Goal: Information Seeking & Learning: Learn about a topic

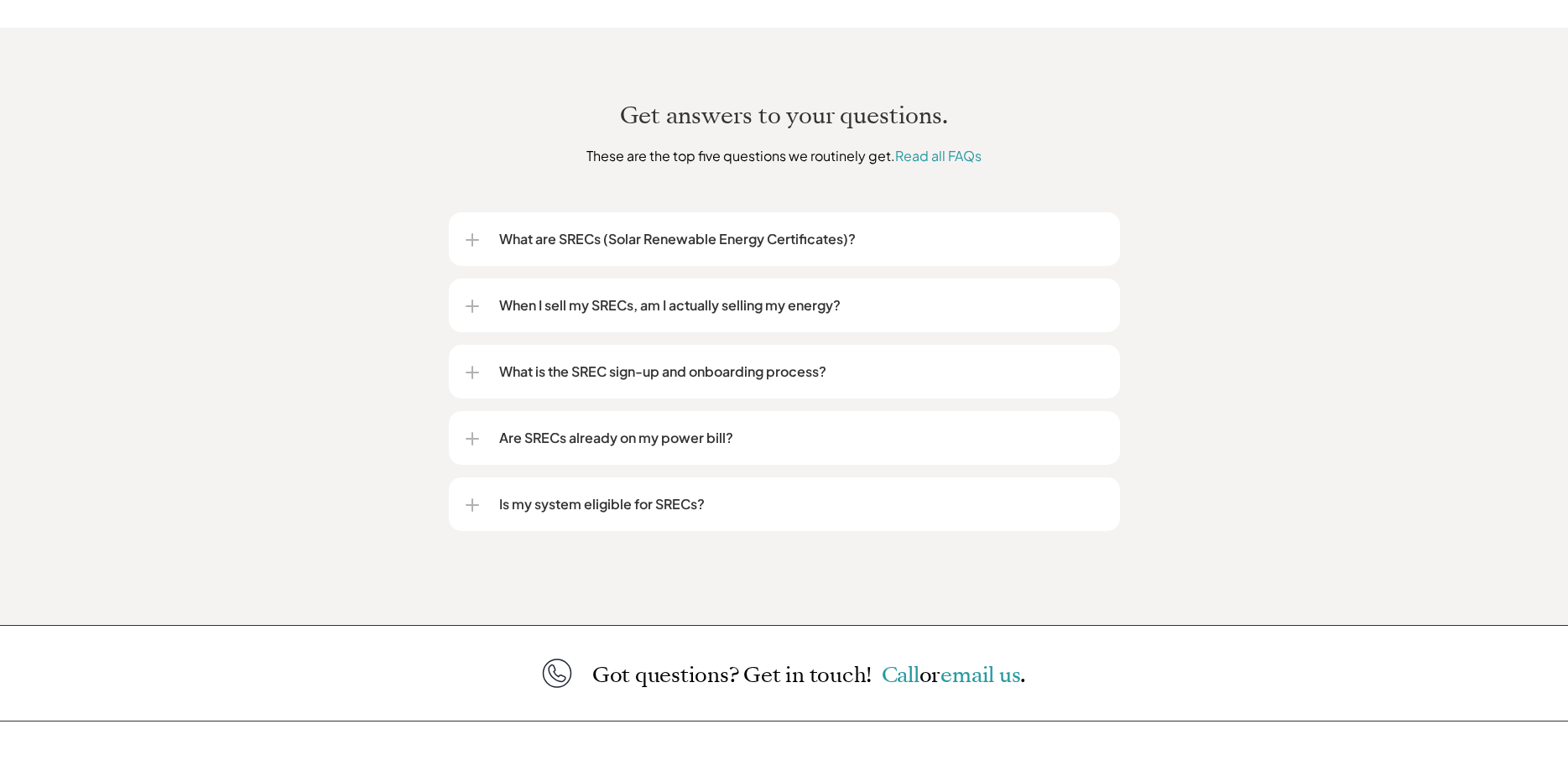
scroll to position [1981, 0]
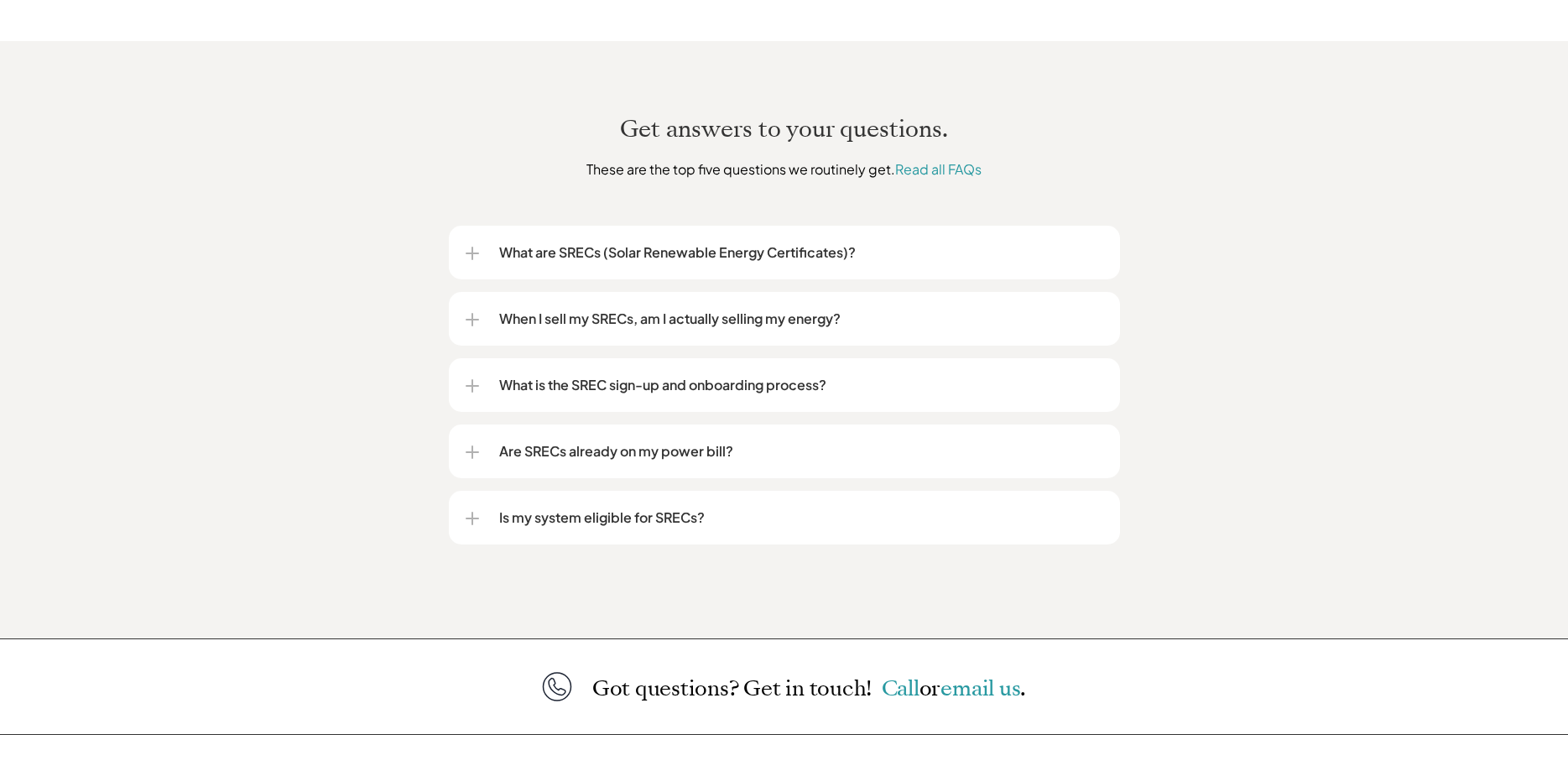
click at [724, 441] on p "Are SRECs already on my power bill?" at bounding box center [801, 451] width 604 height 20
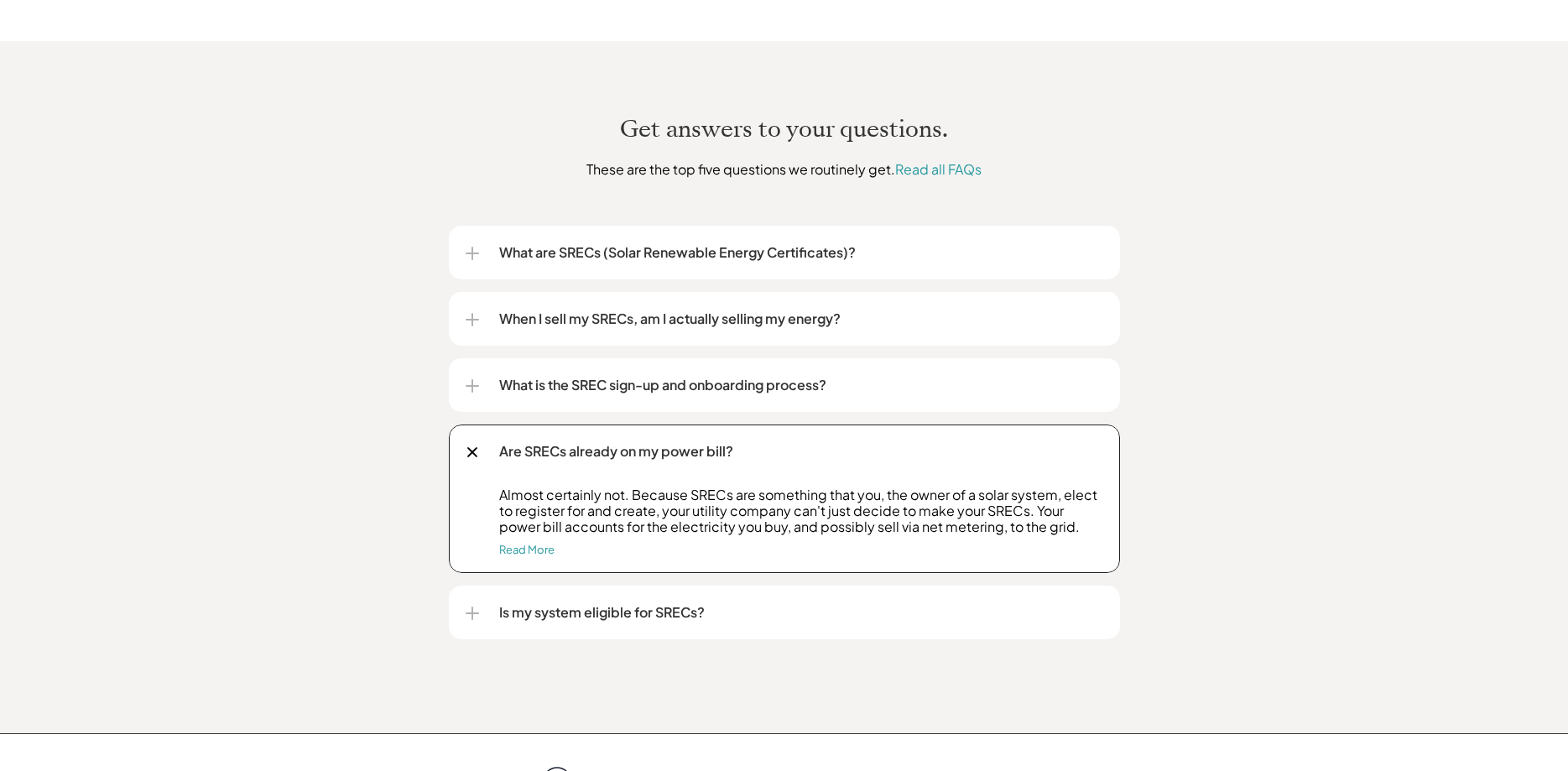
click at [725, 441] on p "Are SRECs already on my power bill?" at bounding box center [801, 451] width 604 height 20
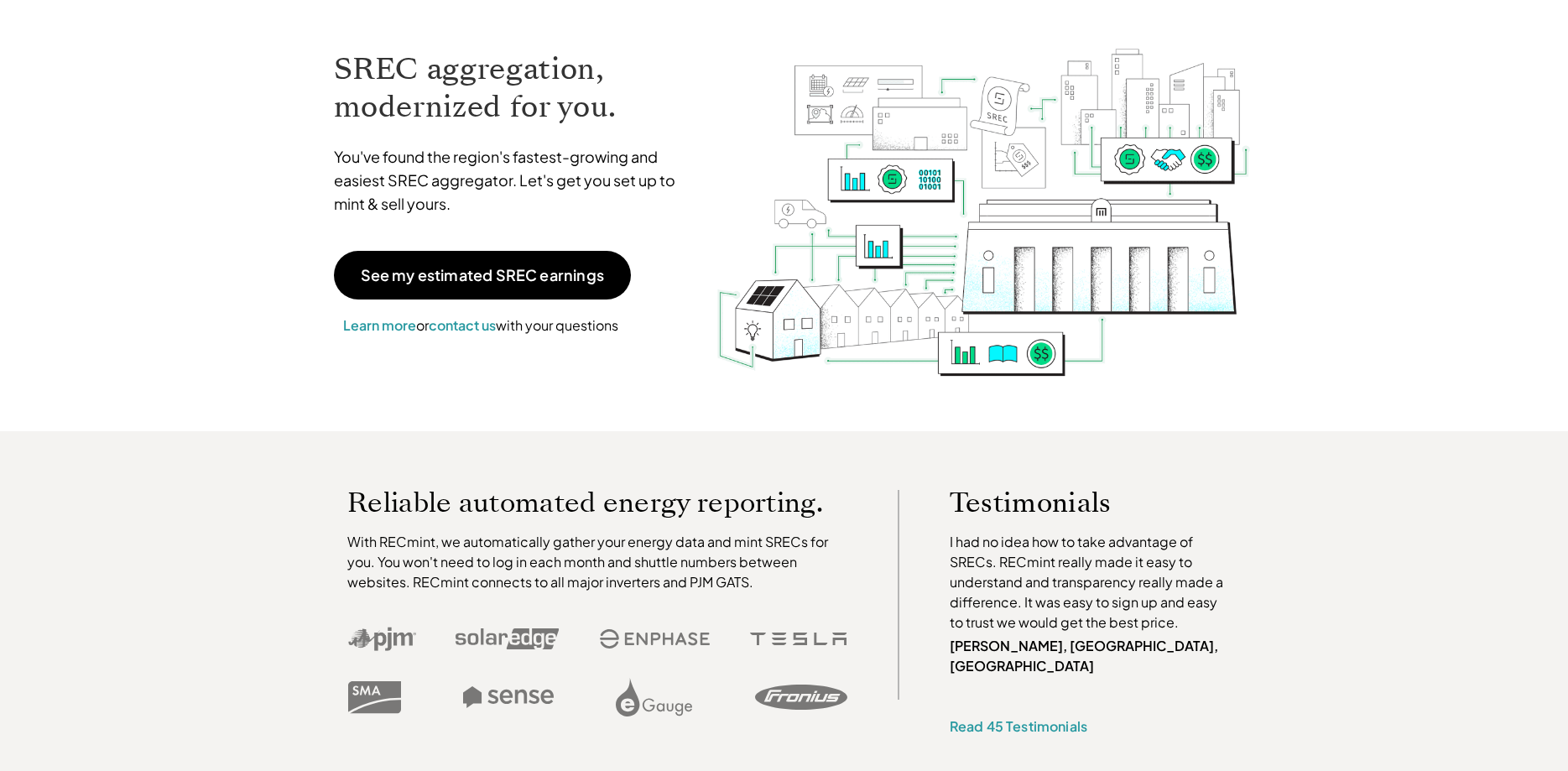
scroll to position [0, 0]
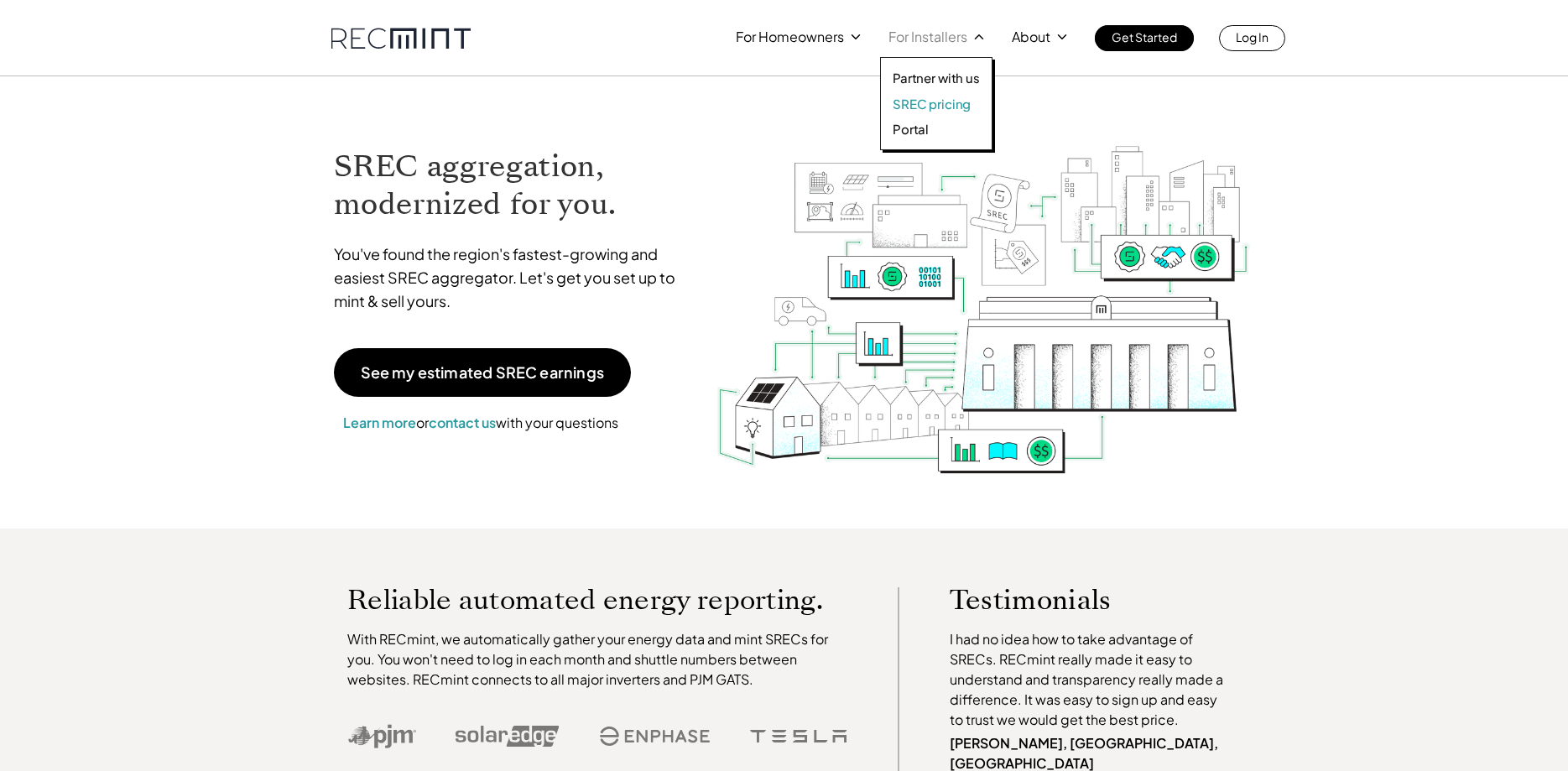
click at [923, 103] on p "SREC pricing" at bounding box center [931, 104] width 78 height 16
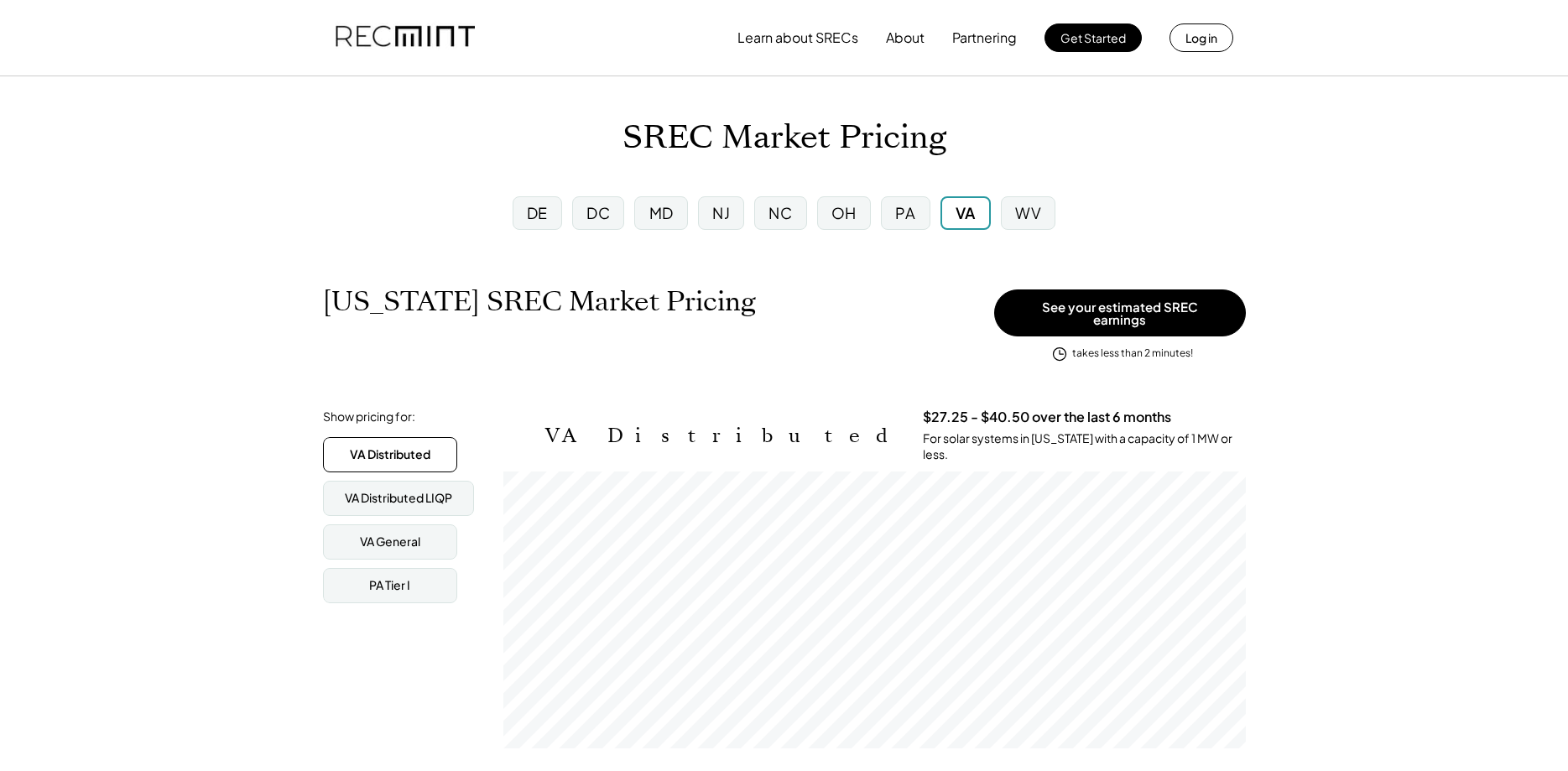
scroll to position [277, 743]
click at [546, 222] on div "DE" at bounding box center [537, 212] width 21 height 21
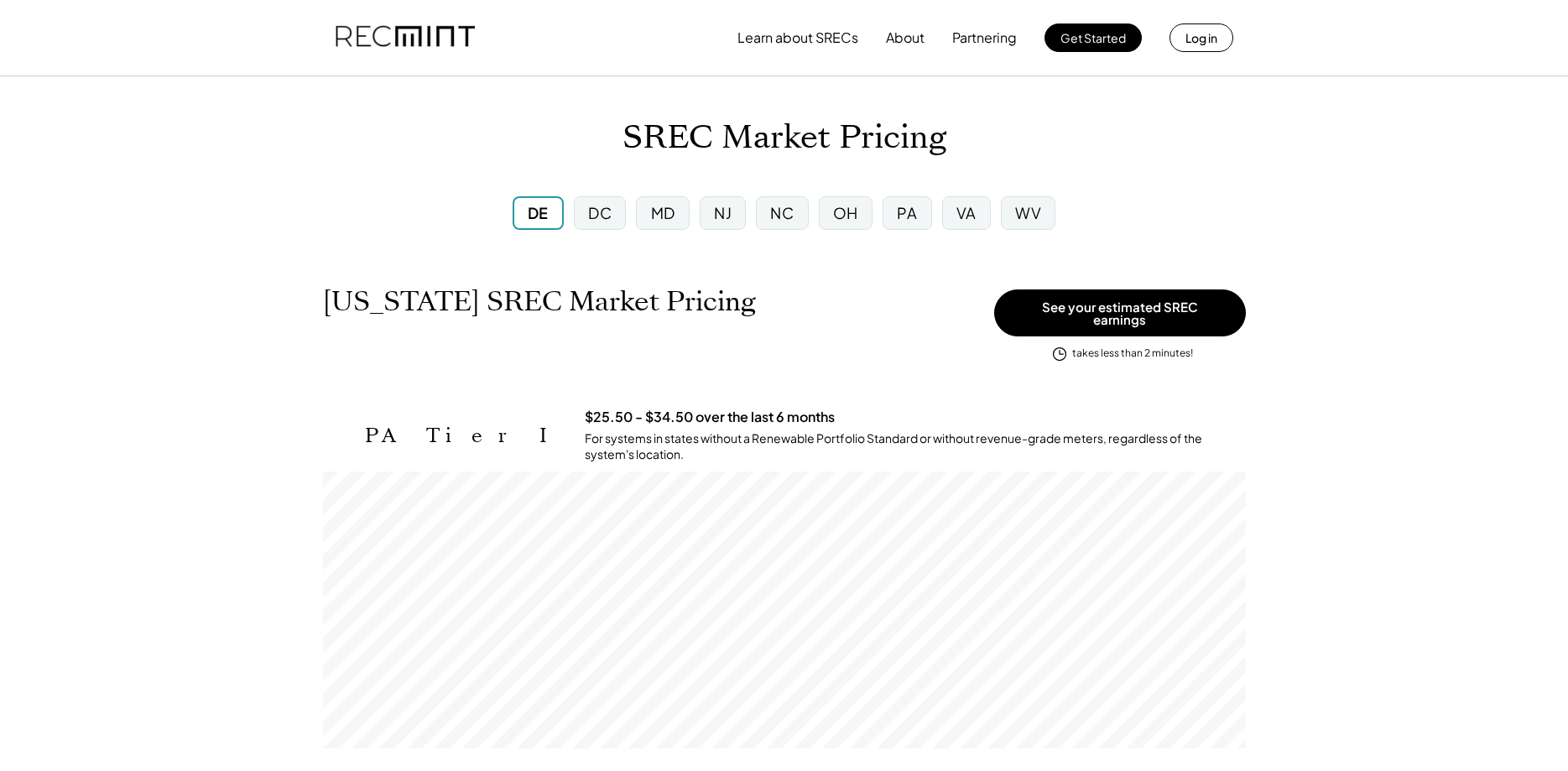
click at [598, 218] on div "DC" at bounding box center [600, 212] width 23 height 21
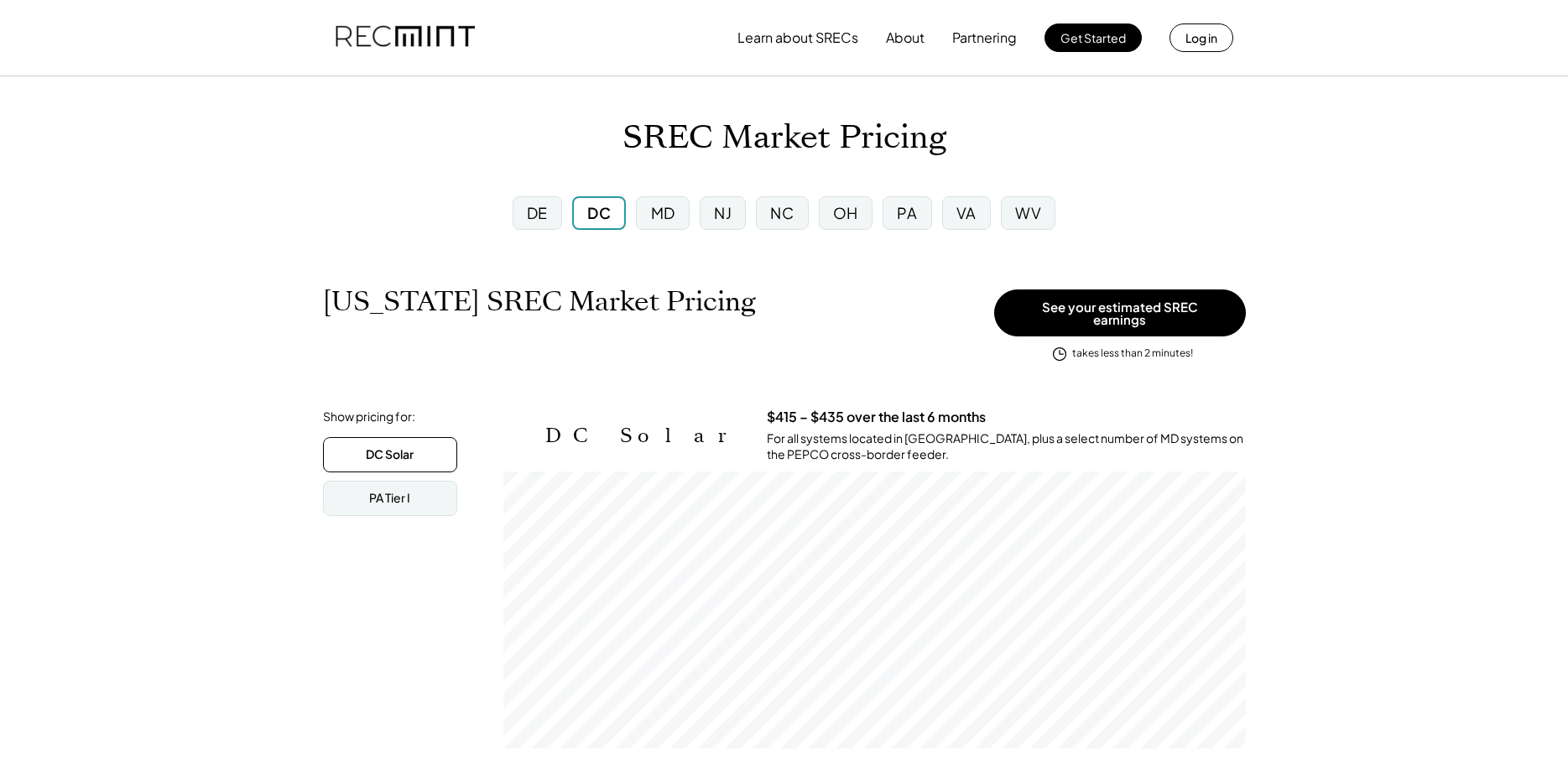
click at [516, 214] on div "DE" at bounding box center [538, 212] width 50 height 34
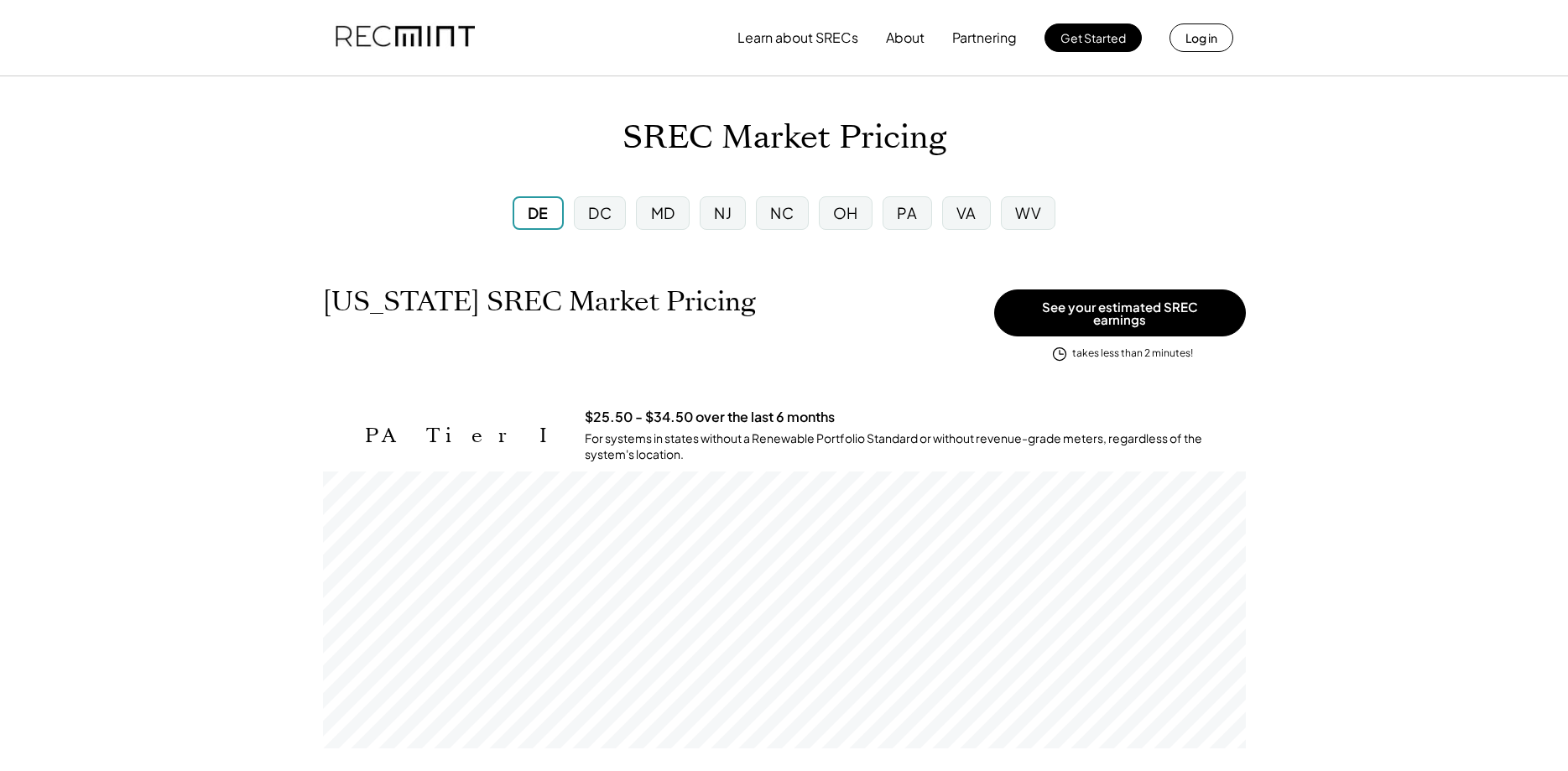
scroll to position [277, 923]
click at [600, 222] on div "DC" at bounding box center [600, 212] width 23 height 21
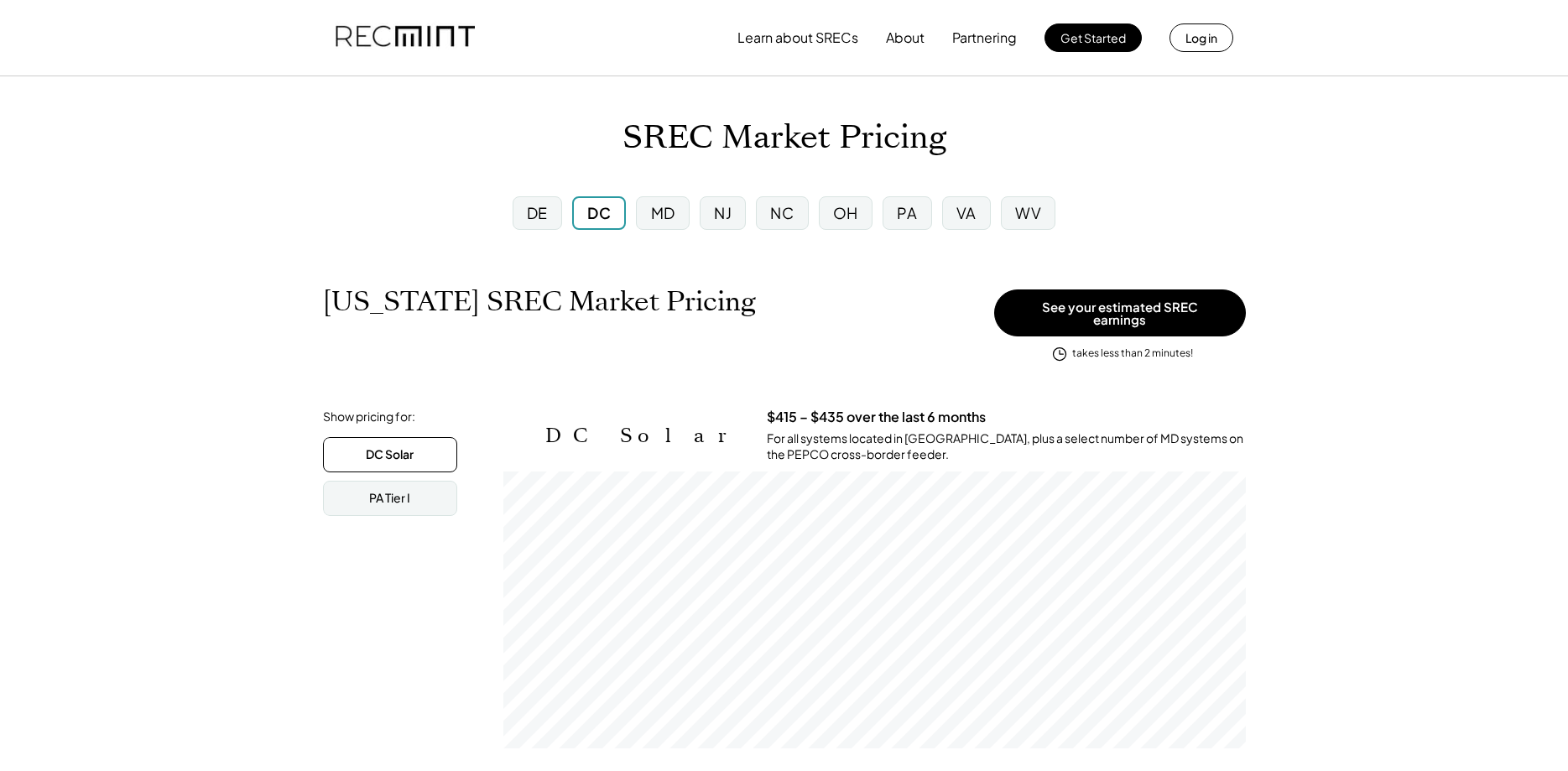
scroll to position [277, 743]
click at [657, 218] on div "MD" at bounding box center [663, 212] width 24 height 21
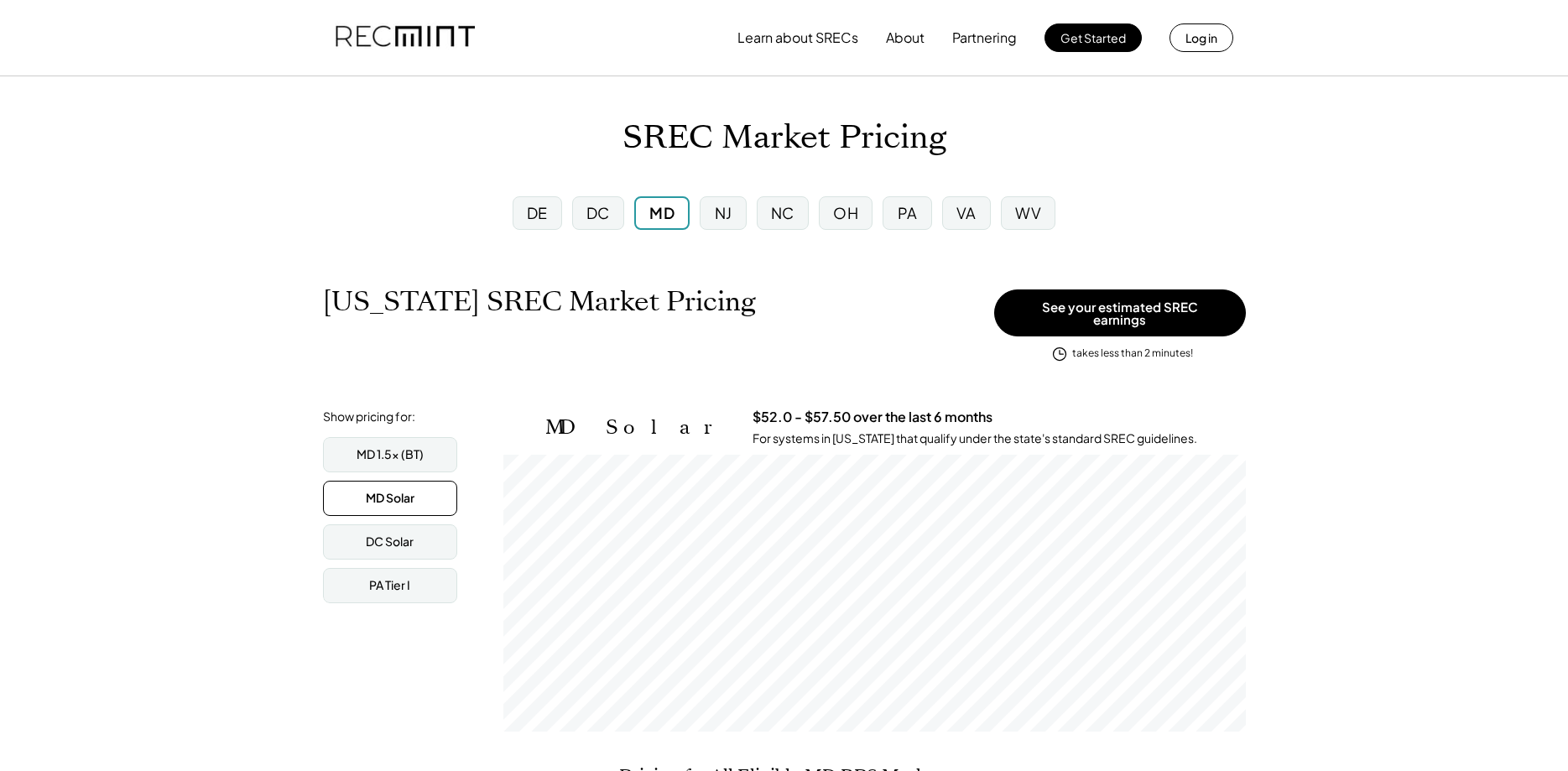
scroll to position [277, 743]
click at [726, 218] on div "NJ" at bounding box center [723, 212] width 17 height 21
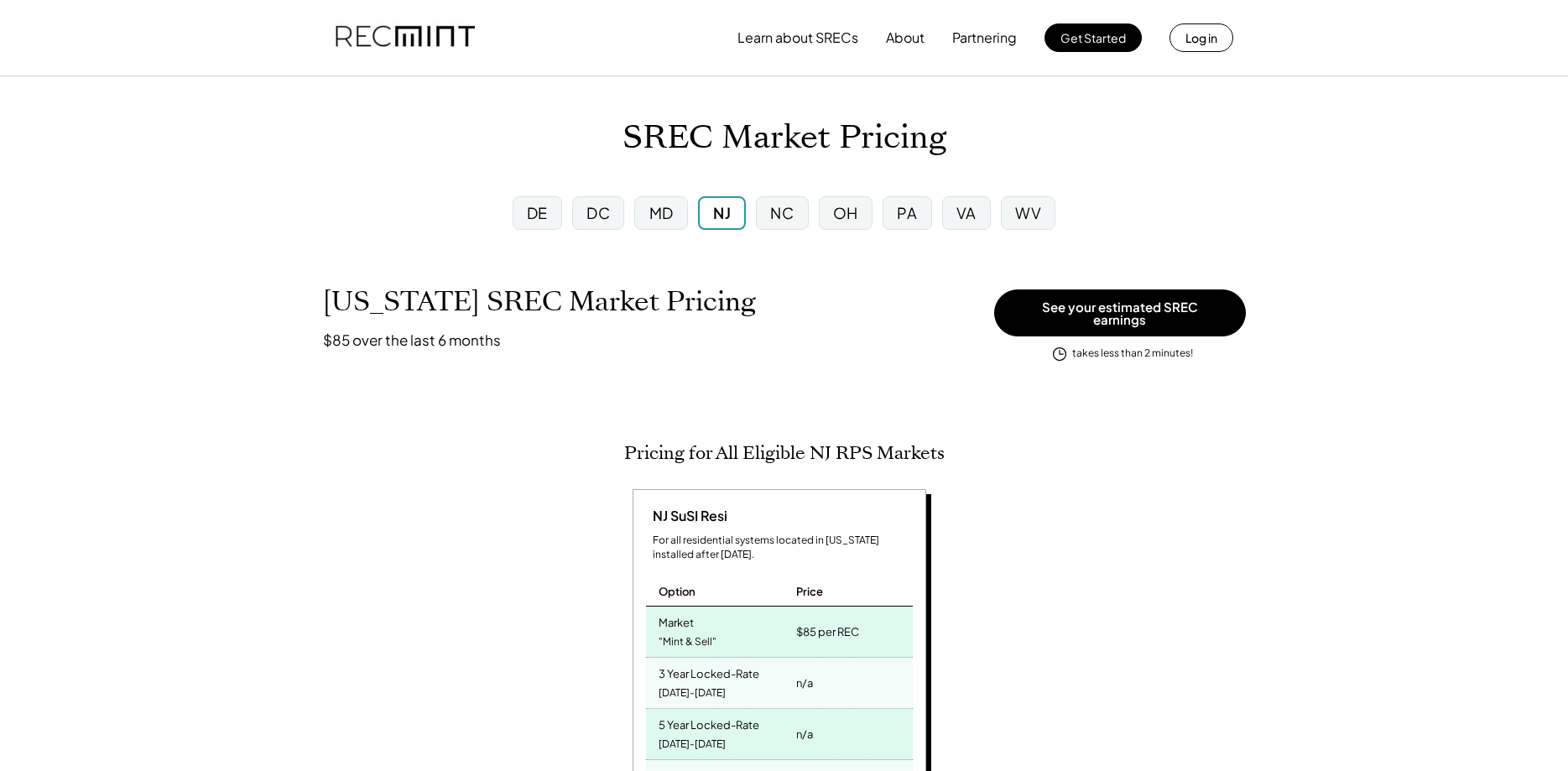
click at [783, 216] on div "NC" at bounding box center [782, 212] width 23 height 21
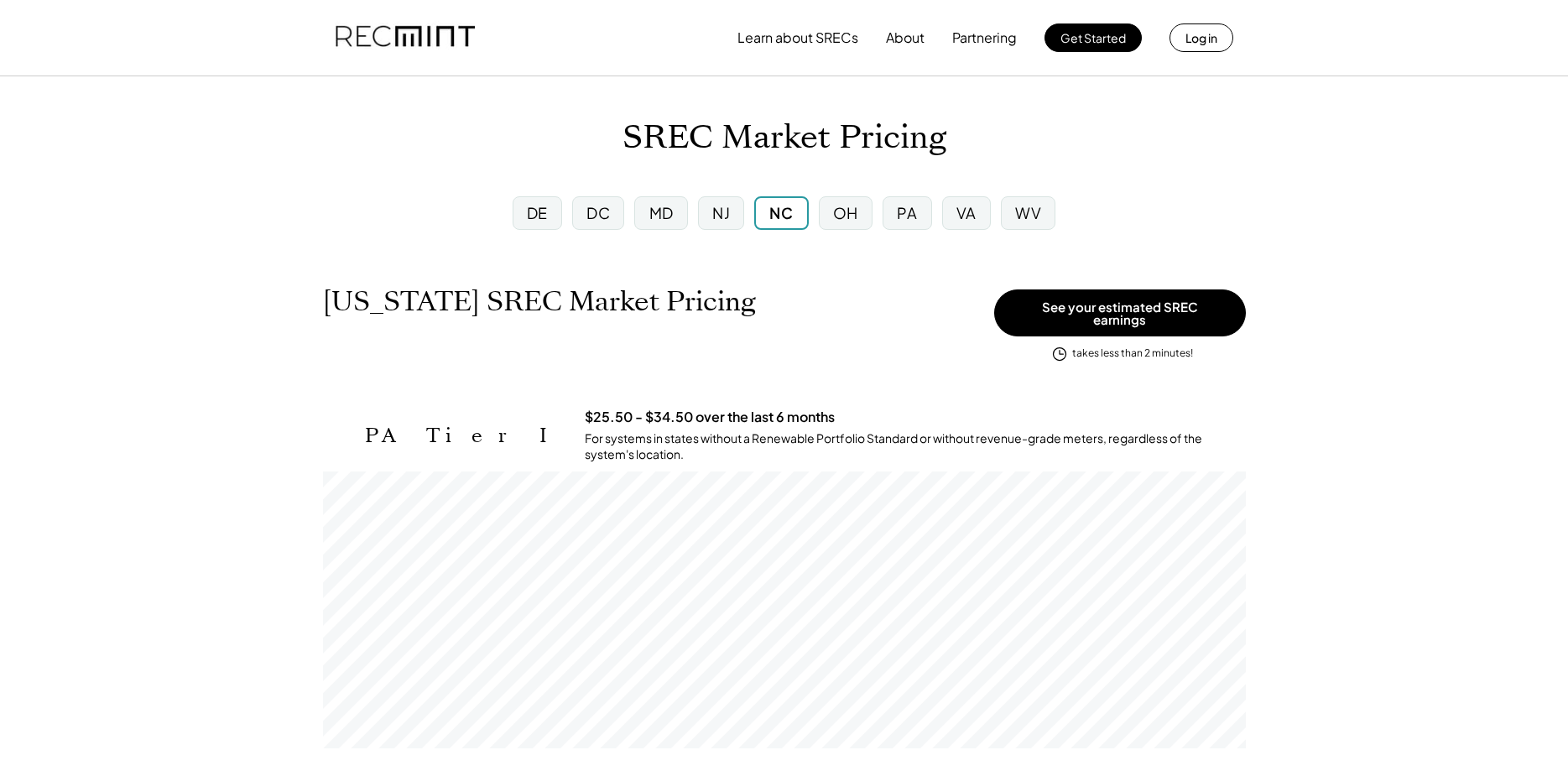
scroll to position [277, 923]
click at [845, 218] on div "OH" at bounding box center [845, 212] width 25 height 21
click at [858, 218] on div "OH" at bounding box center [845, 212] width 56 height 34
click at [963, 208] on div "VA" at bounding box center [966, 212] width 20 height 21
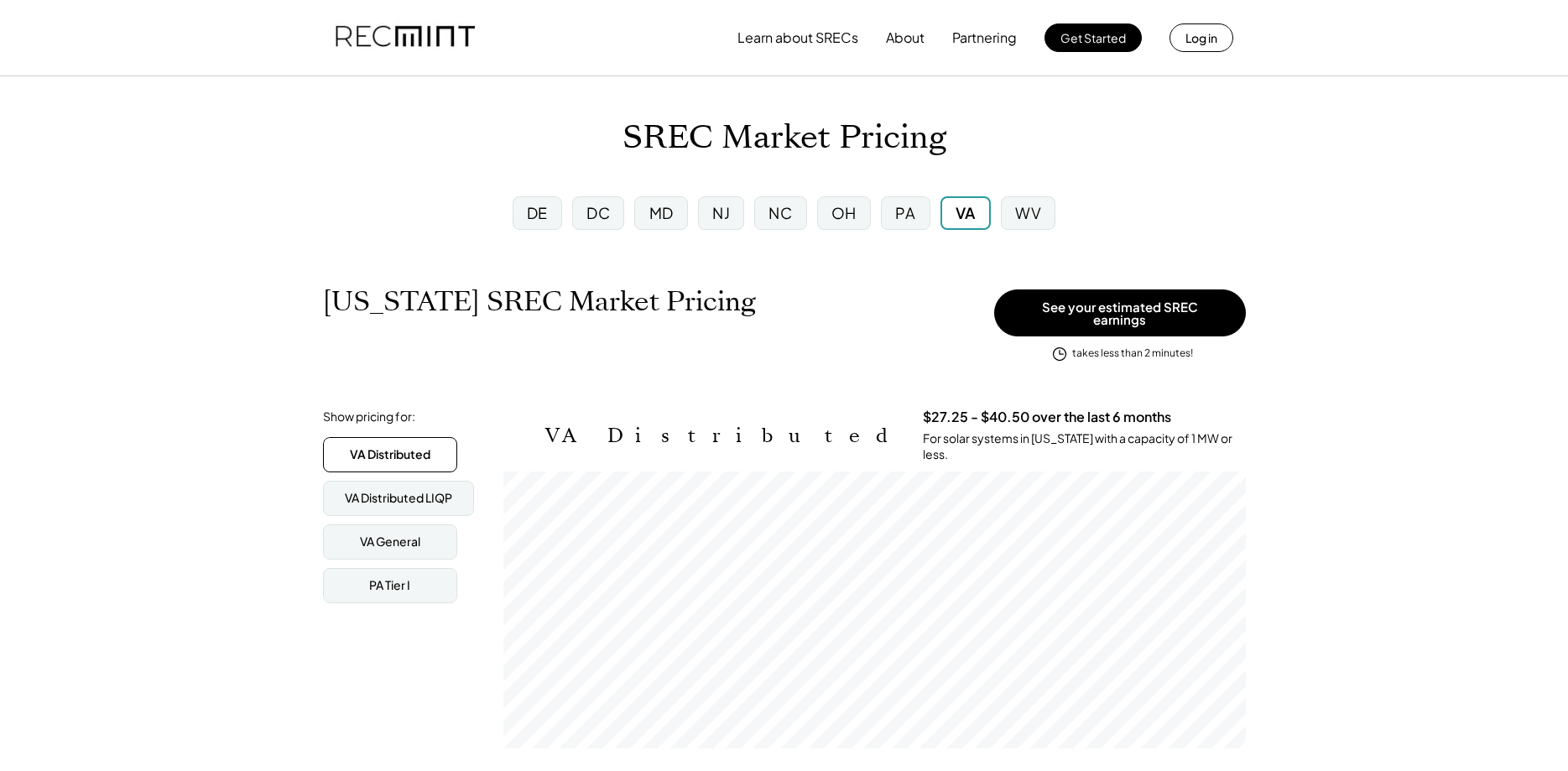
scroll to position [277, 743]
click at [1030, 210] on div "WV" at bounding box center [1028, 212] width 26 height 21
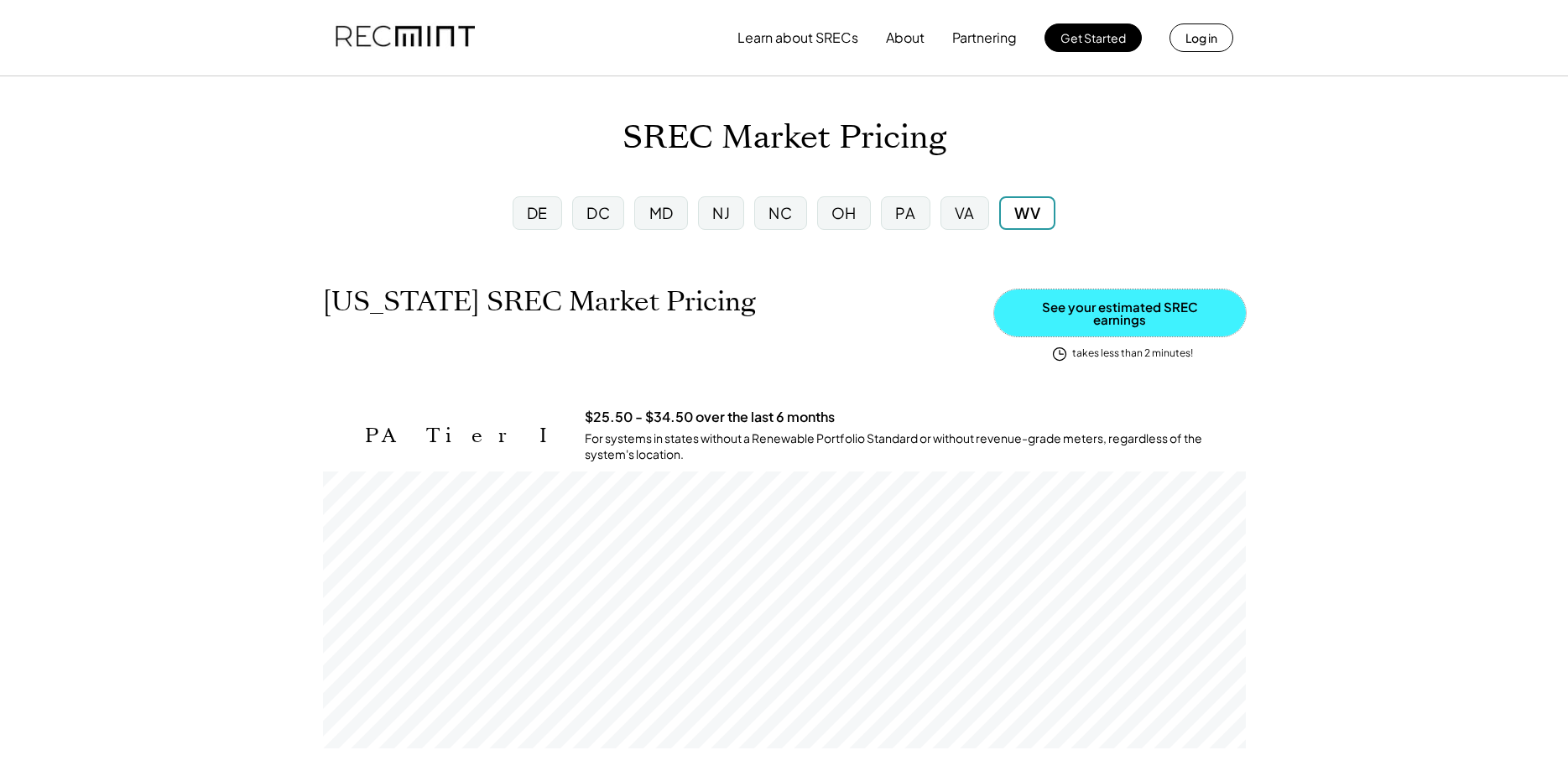
click at [1108, 314] on button "See your estimated SREC earnings" at bounding box center [1120, 312] width 252 height 47
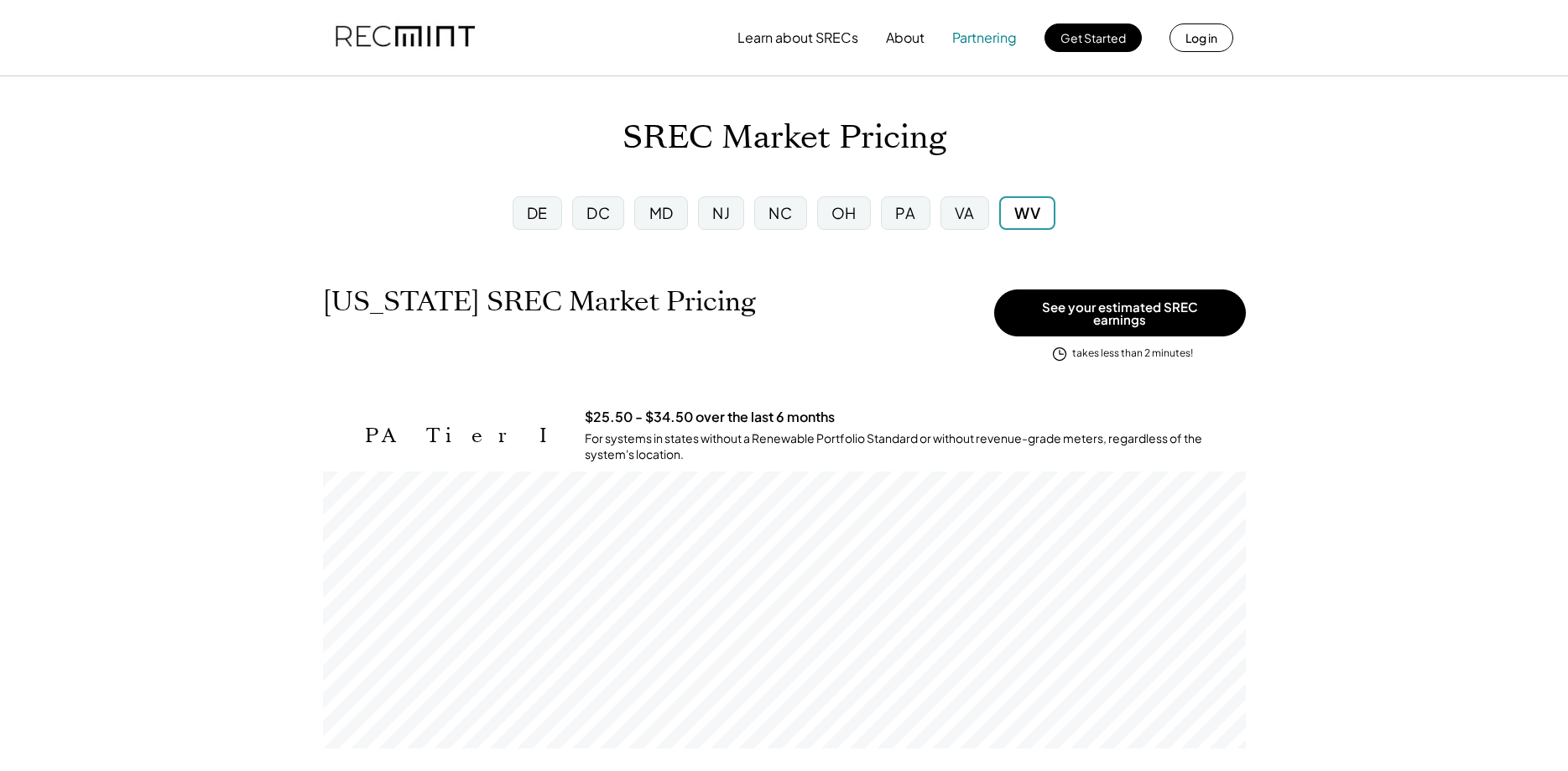
scroll to position [277, 923]
click at [969, 38] on button "Partnering" at bounding box center [984, 37] width 64 height 34
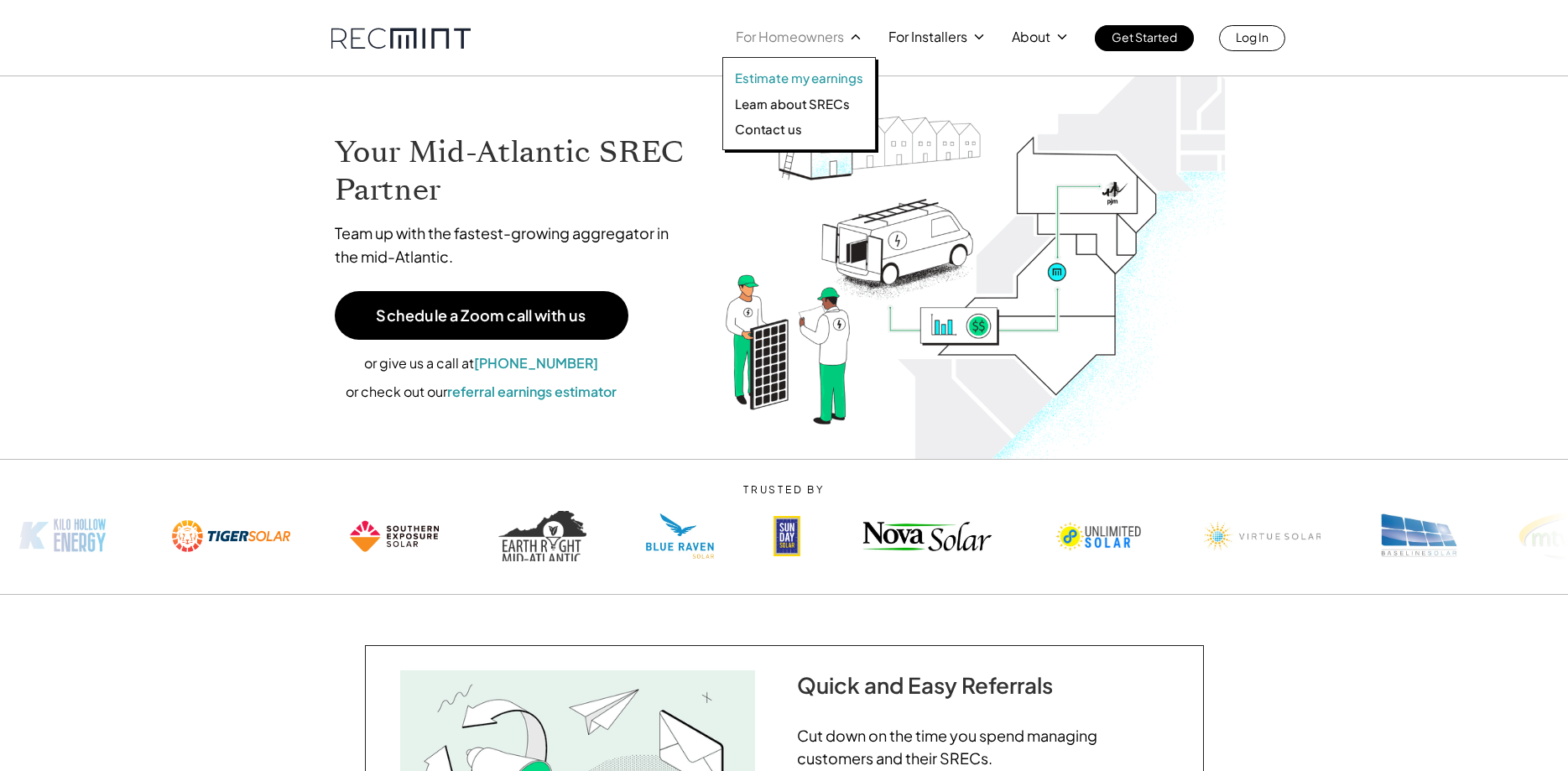
click at [828, 76] on p "Estimate my earnings" at bounding box center [799, 77] width 129 height 16
click at [777, 106] on p "Learn about SRECs" at bounding box center [792, 104] width 114 height 16
click at [825, 109] on p "Learn about SRECs" at bounding box center [792, 104] width 114 height 16
click at [1057, 30] on icon at bounding box center [1063, 37] width 15 height 15
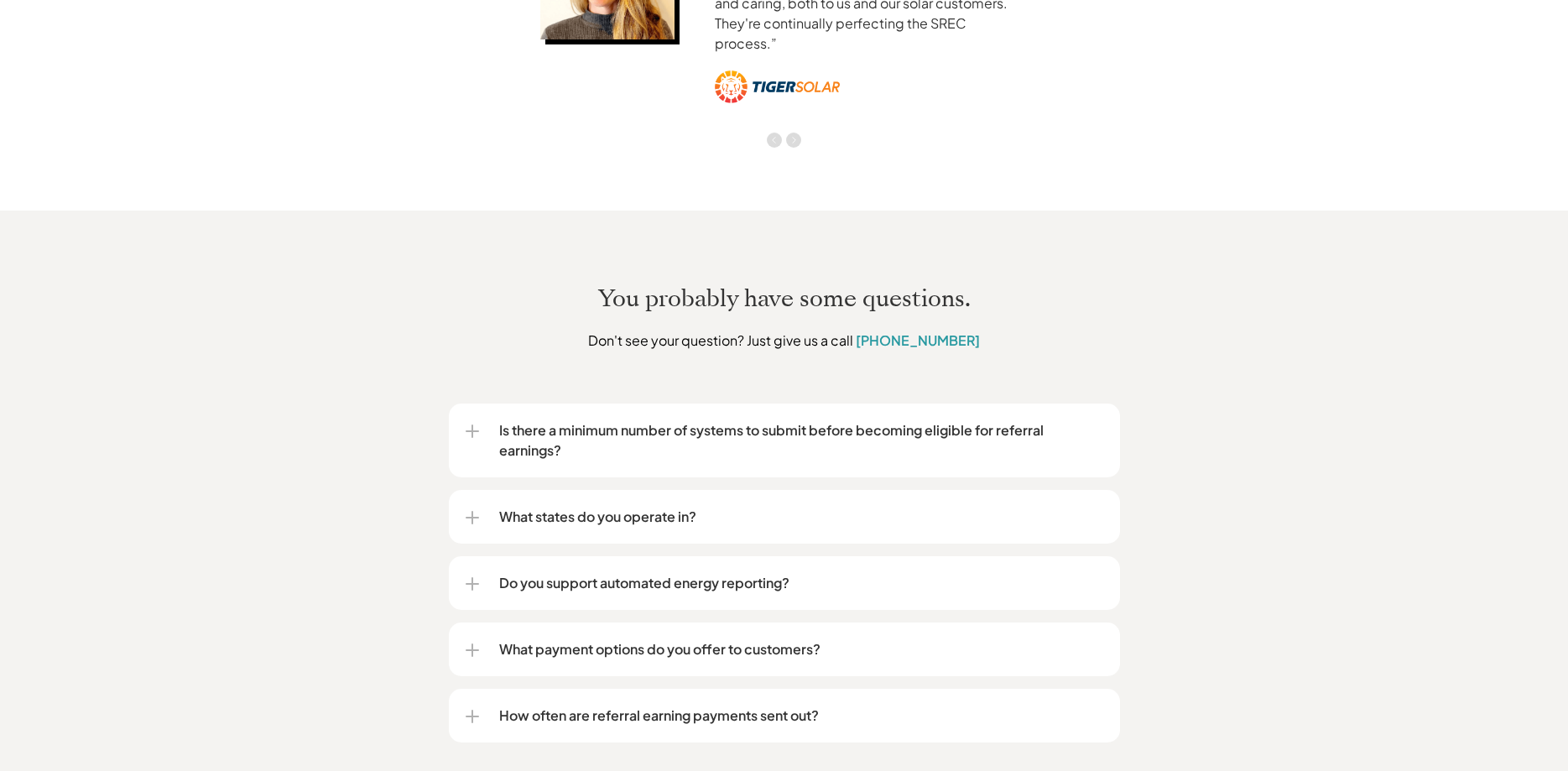
scroll to position [2569, 0]
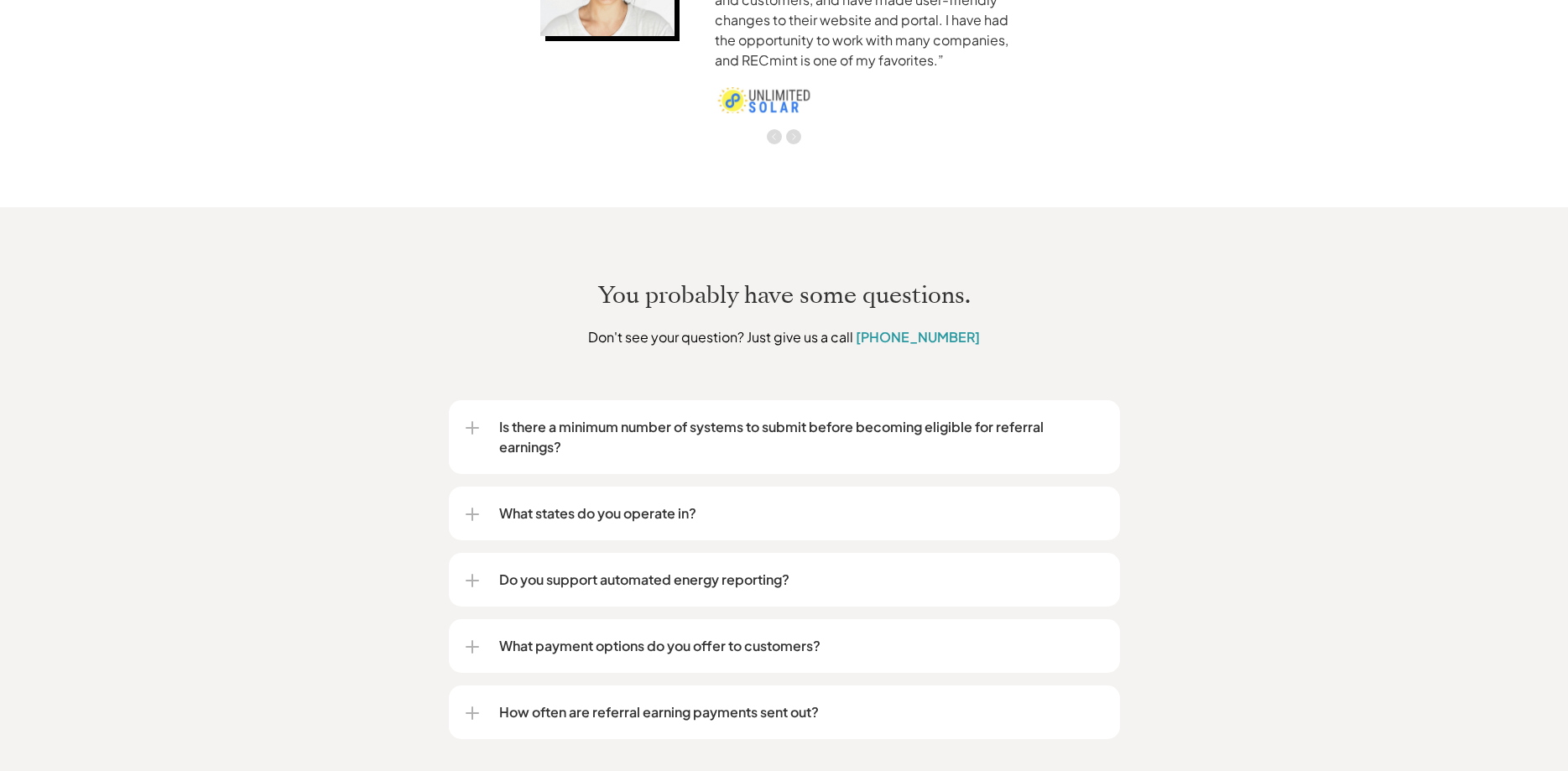
click at [684, 553] on div "Do you support automated energy reporting?" at bounding box center [785, 580] width 638 height 54
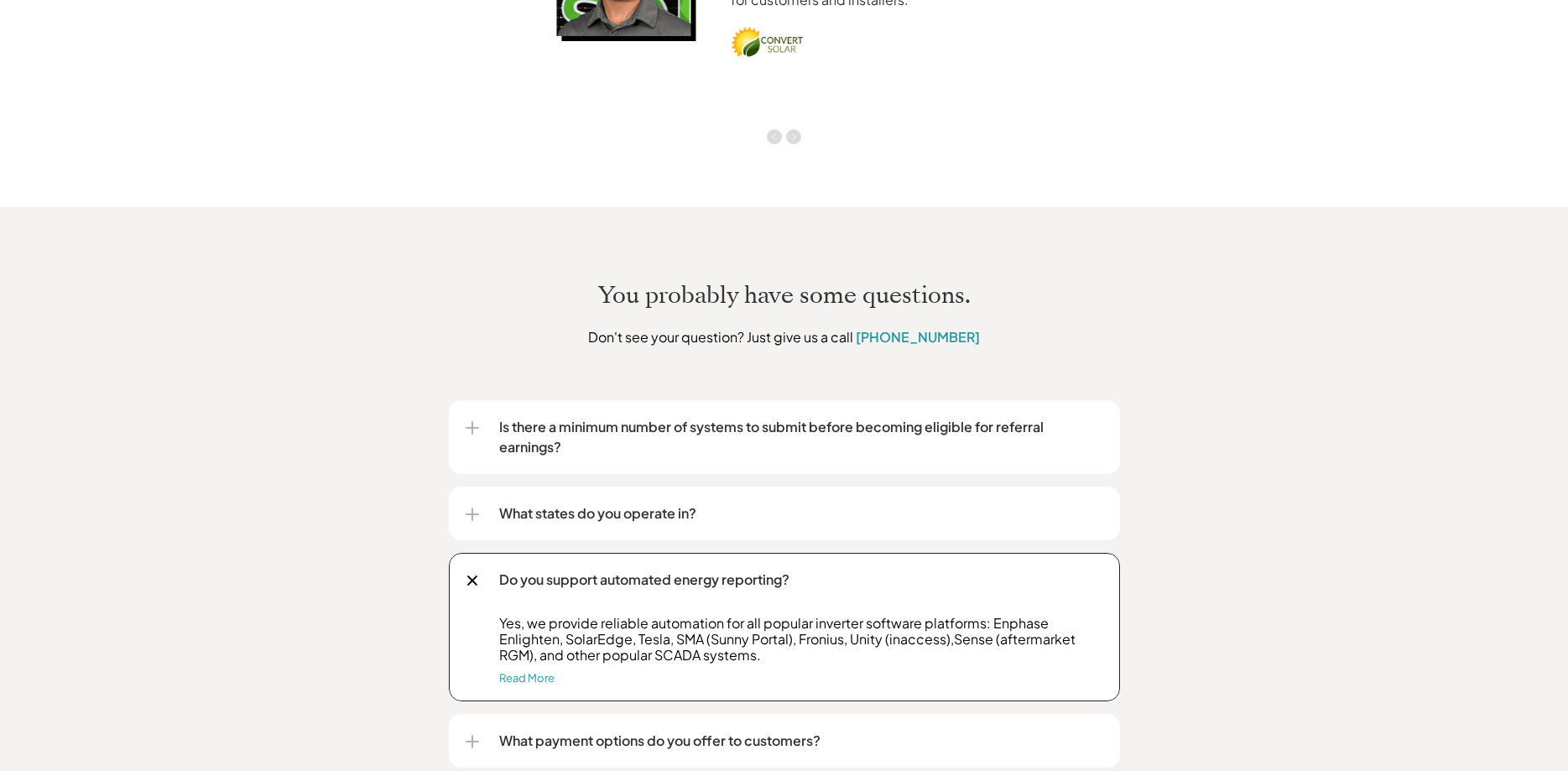
click at [688, 553] on div "Do you support automated energy reporting?" at bounding box center [785, 580] width 638 height 54
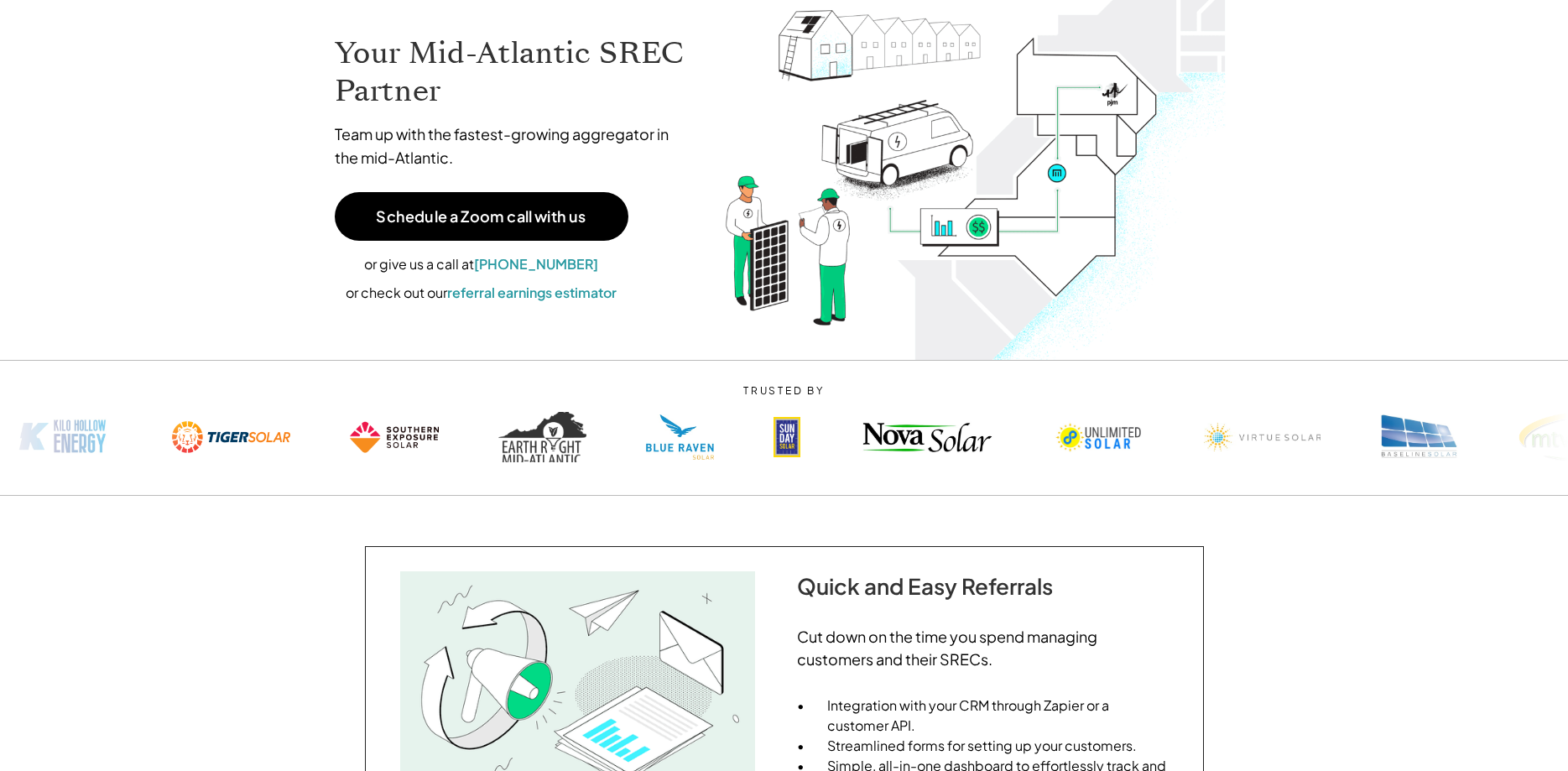
scroll to position [0, 0]
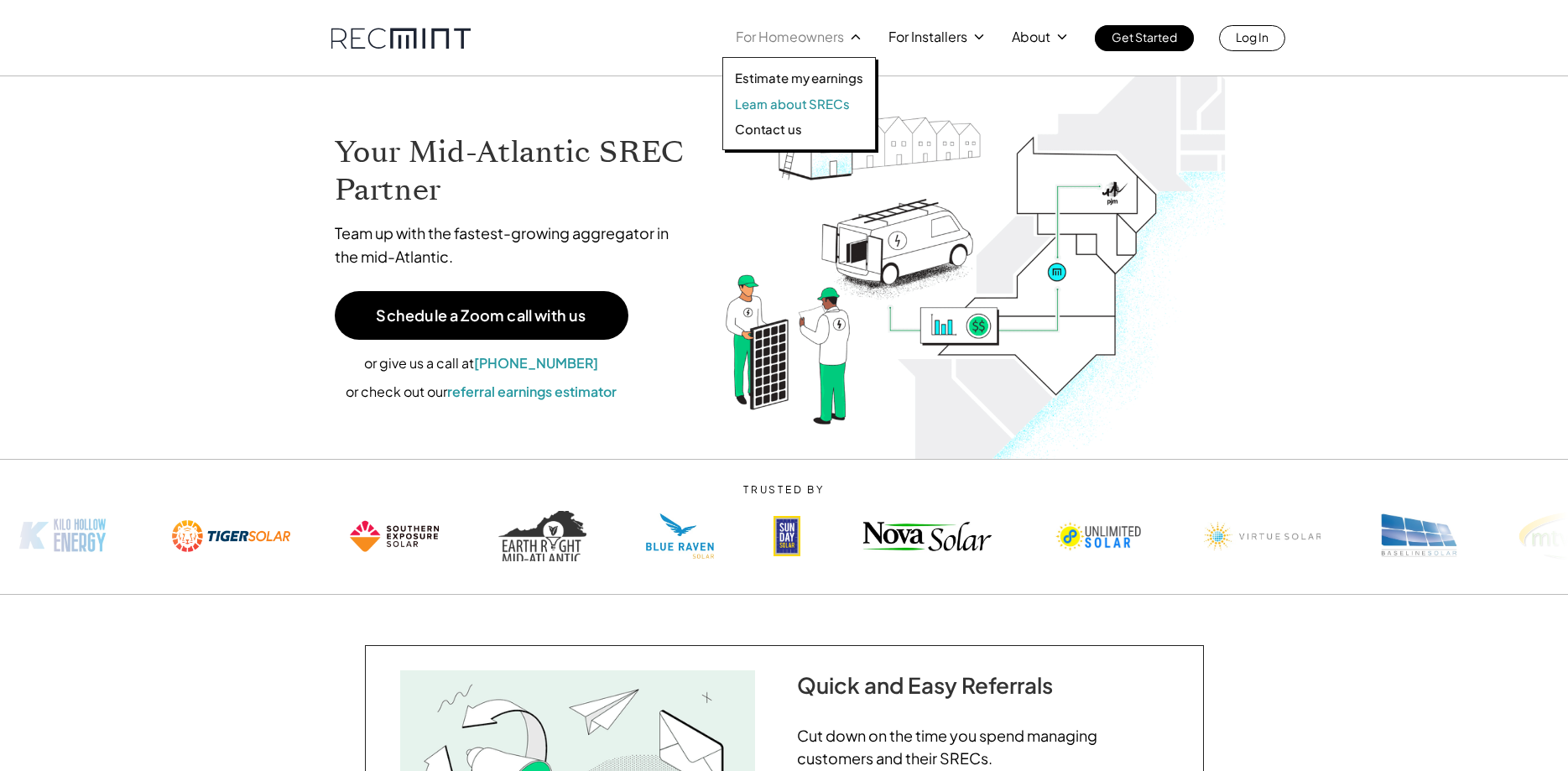
click at [783, 103] on p "Learn about SRECs" at bounding box center [792, 104] width 114 height 16
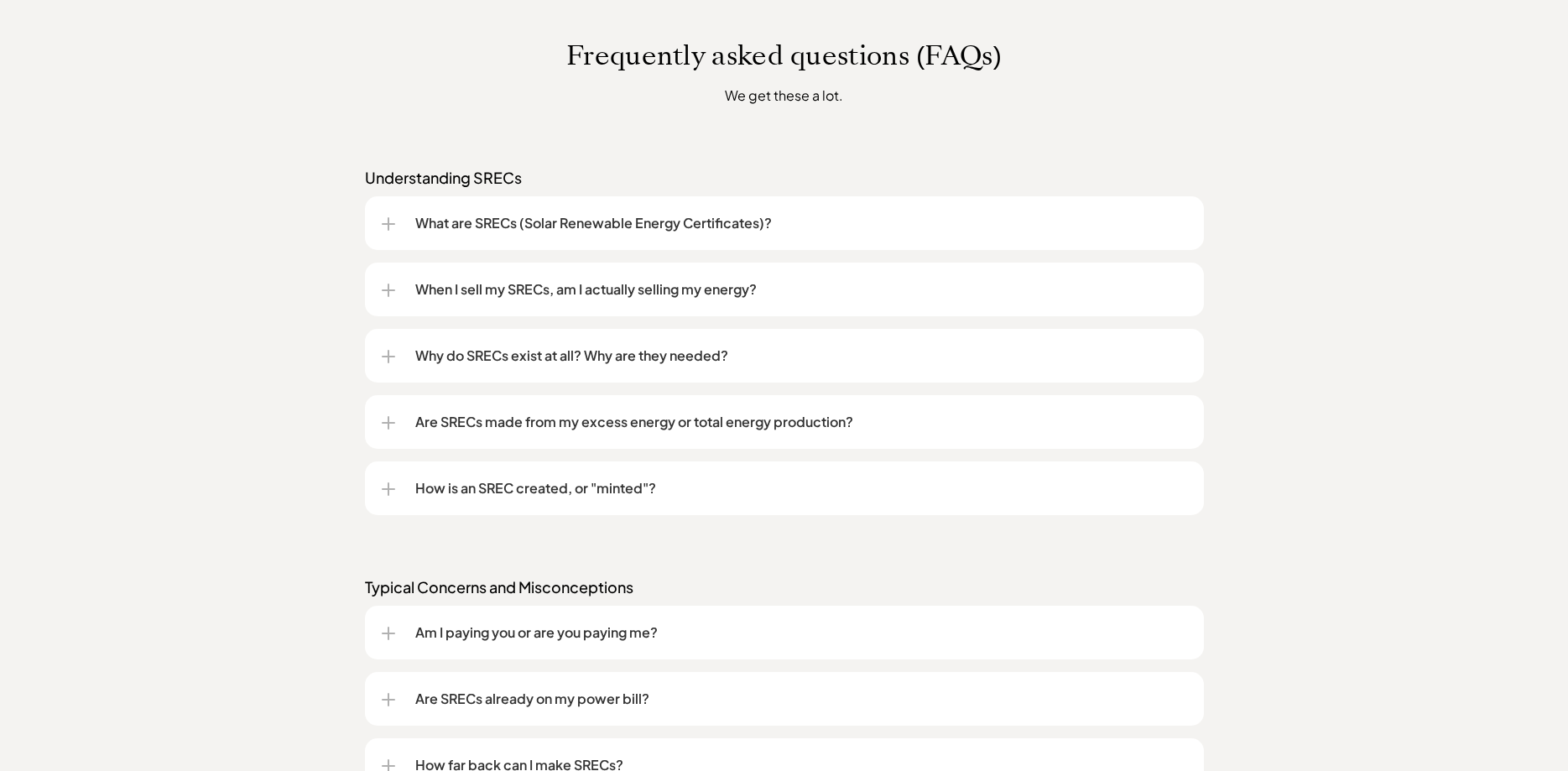
scroll to position [1284, 0]
click at [429, 216] on p "What are SRECs (Solar Renewable Energy Certificates)?" at bounding box center [800, 219] width 772 height 20
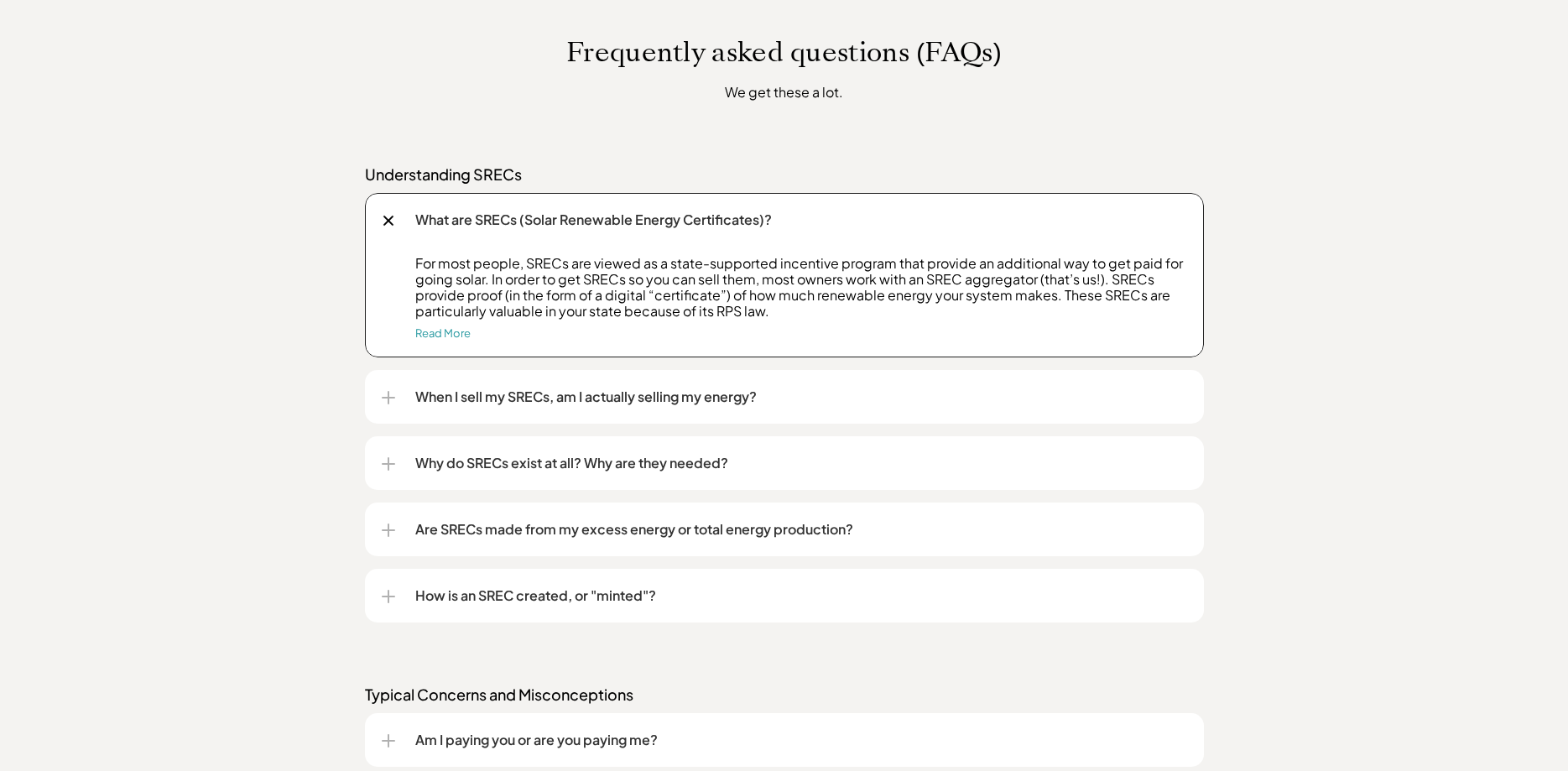
click at [424, 401] on p "When I sell my SRECs, am I actually selling my energy?" at bounding box center [800, 397] width 772 height 20
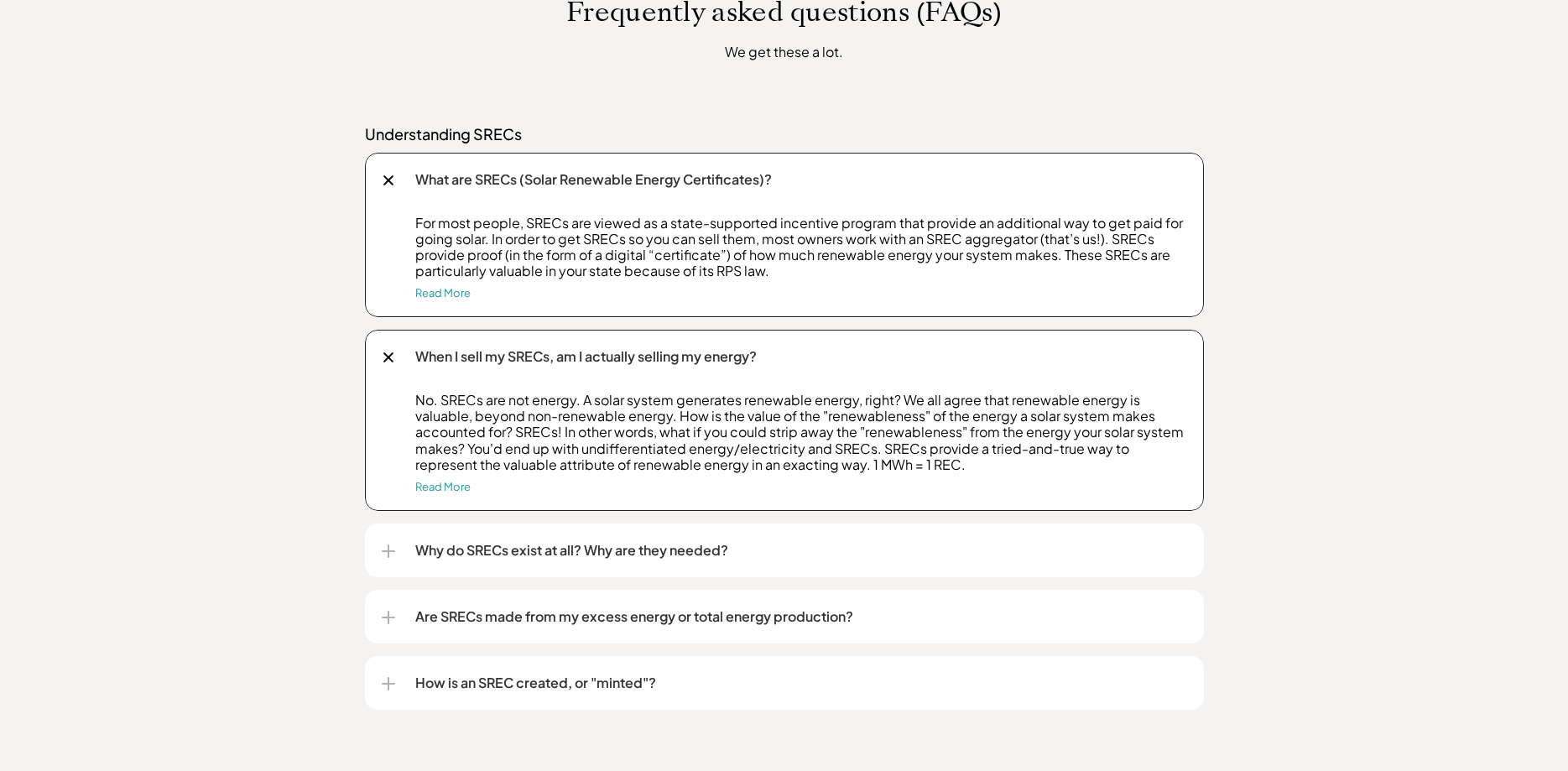
scroll to position [1370, 0]
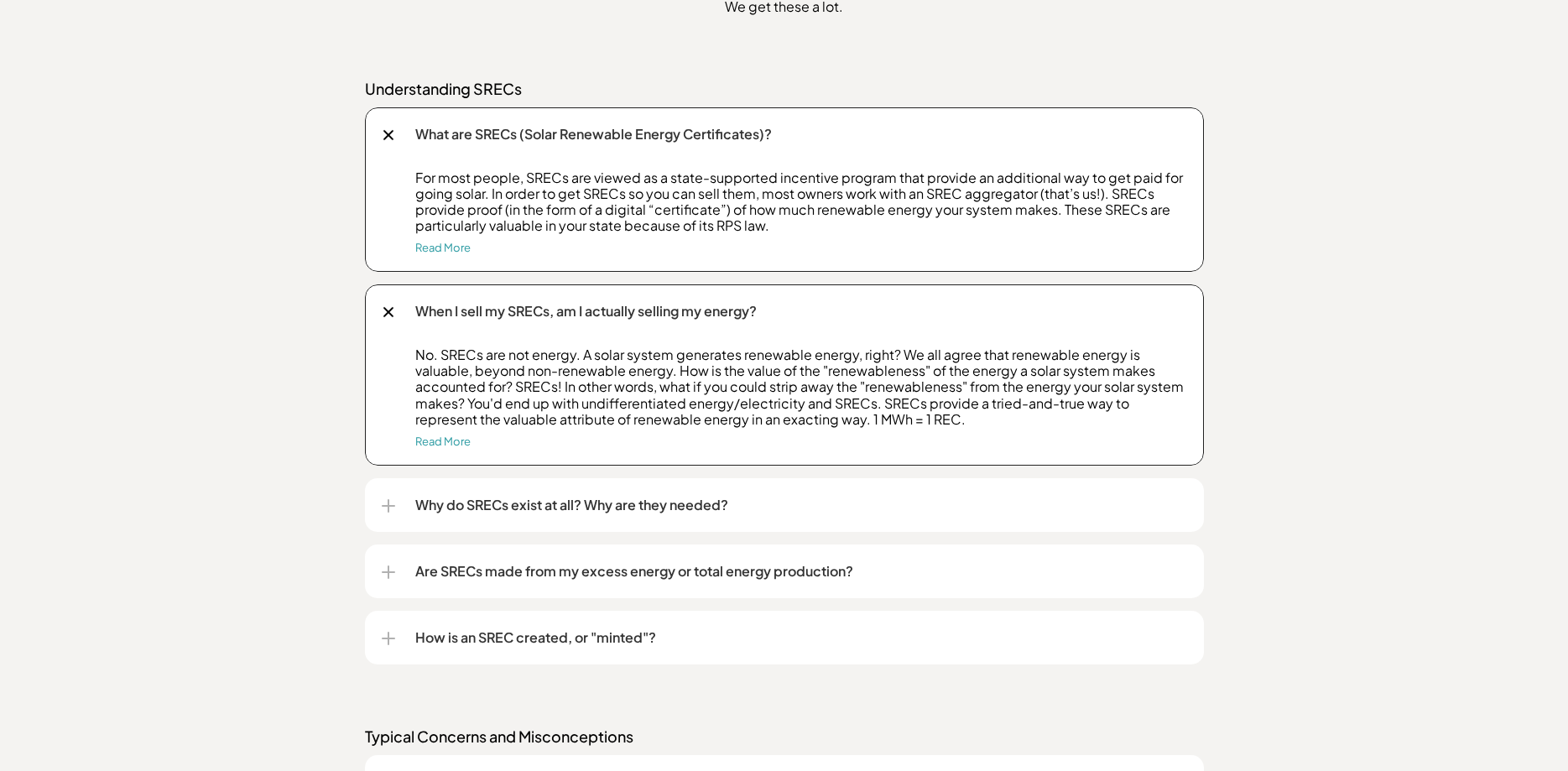
click at [1387, 417] on div "Frequently asked questions (FAQs) We get these a lot. Understanding SRECs What …" at bounding box center [784, 767] width 1568 height 1779
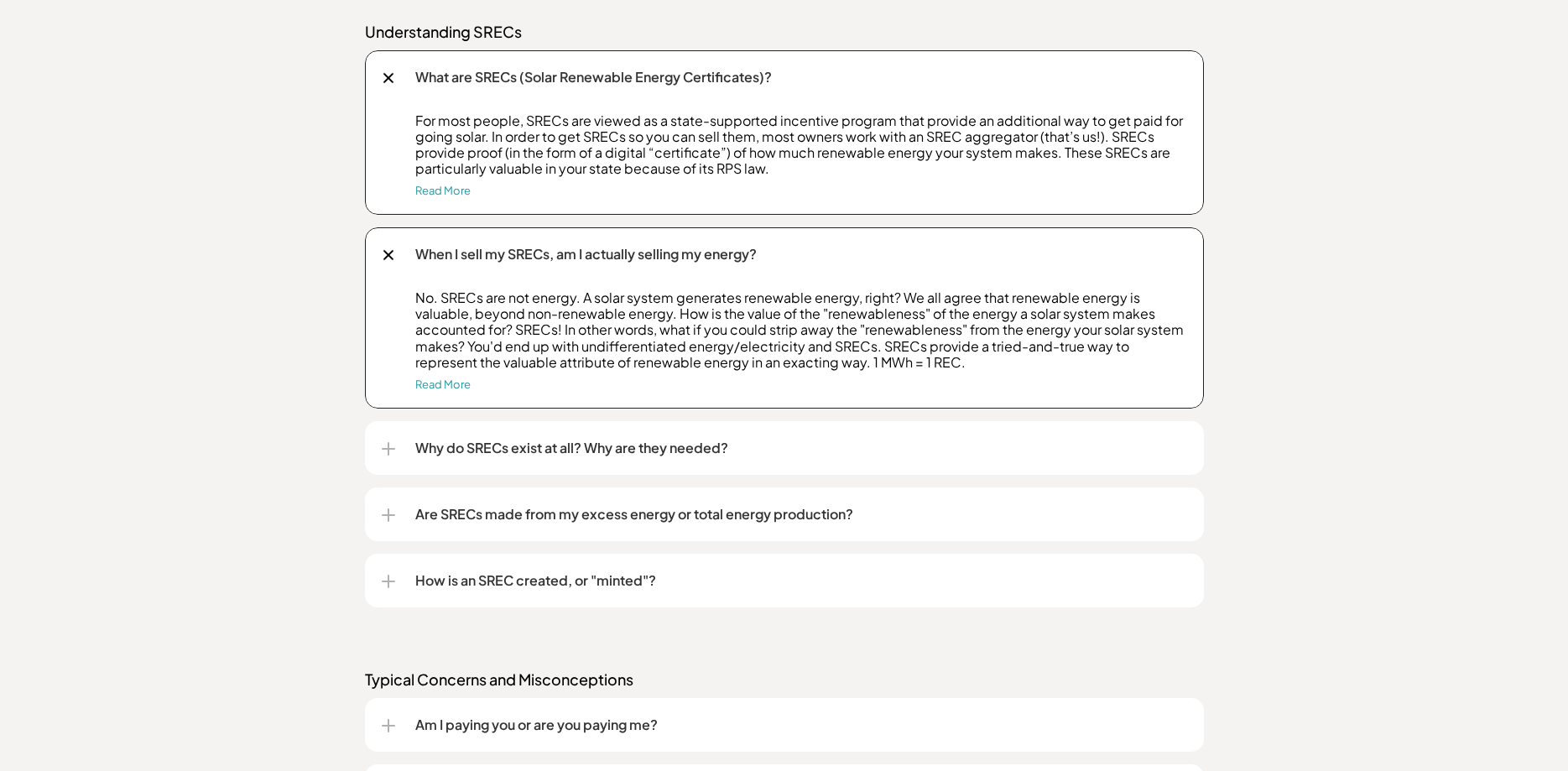
scroll to position [1455, 0]
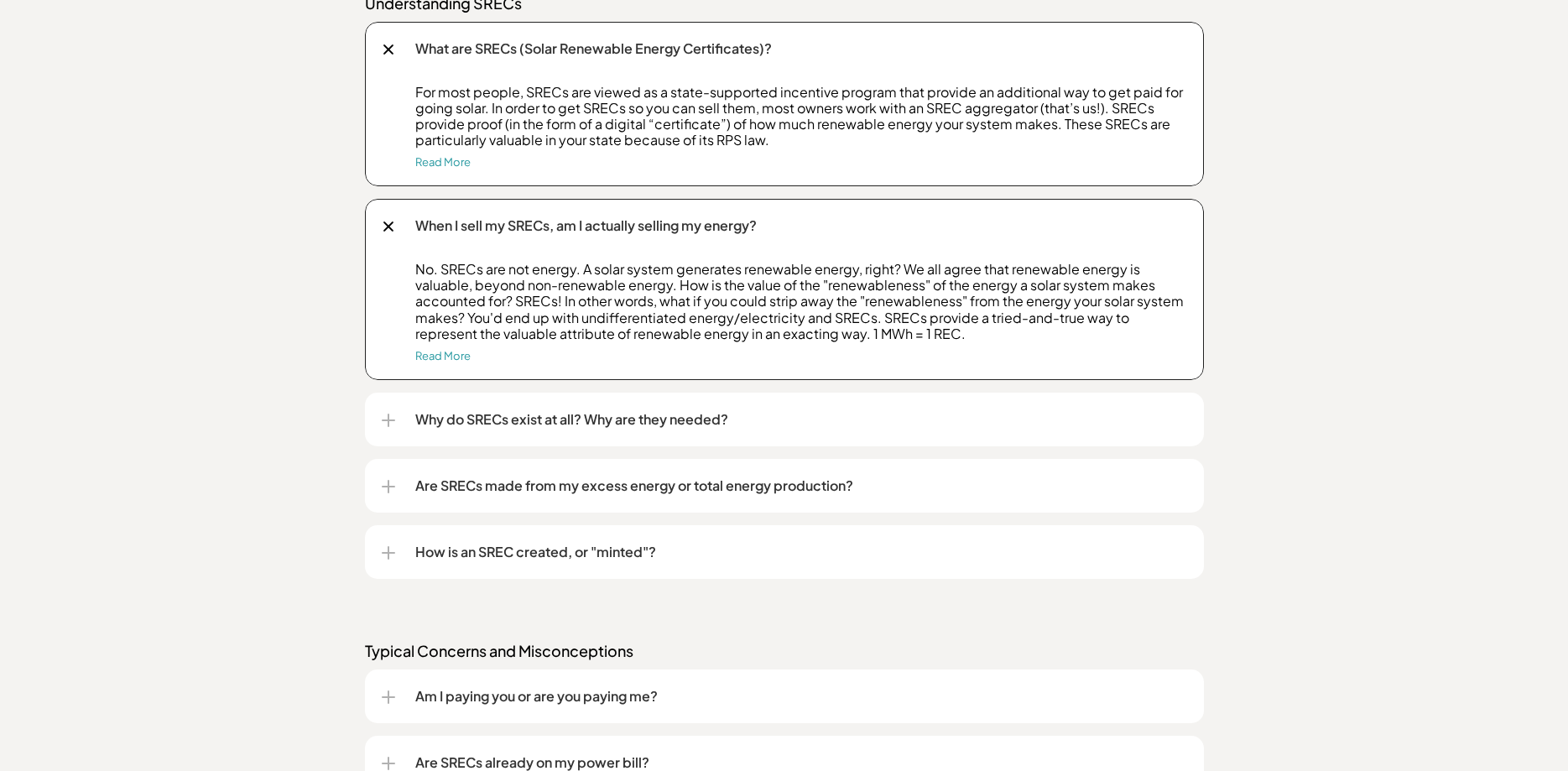
click at [912, 424] on p "Why do SRECs exist at all? Why are they needed?" at bounding box center [800, 419] width 772 height 20
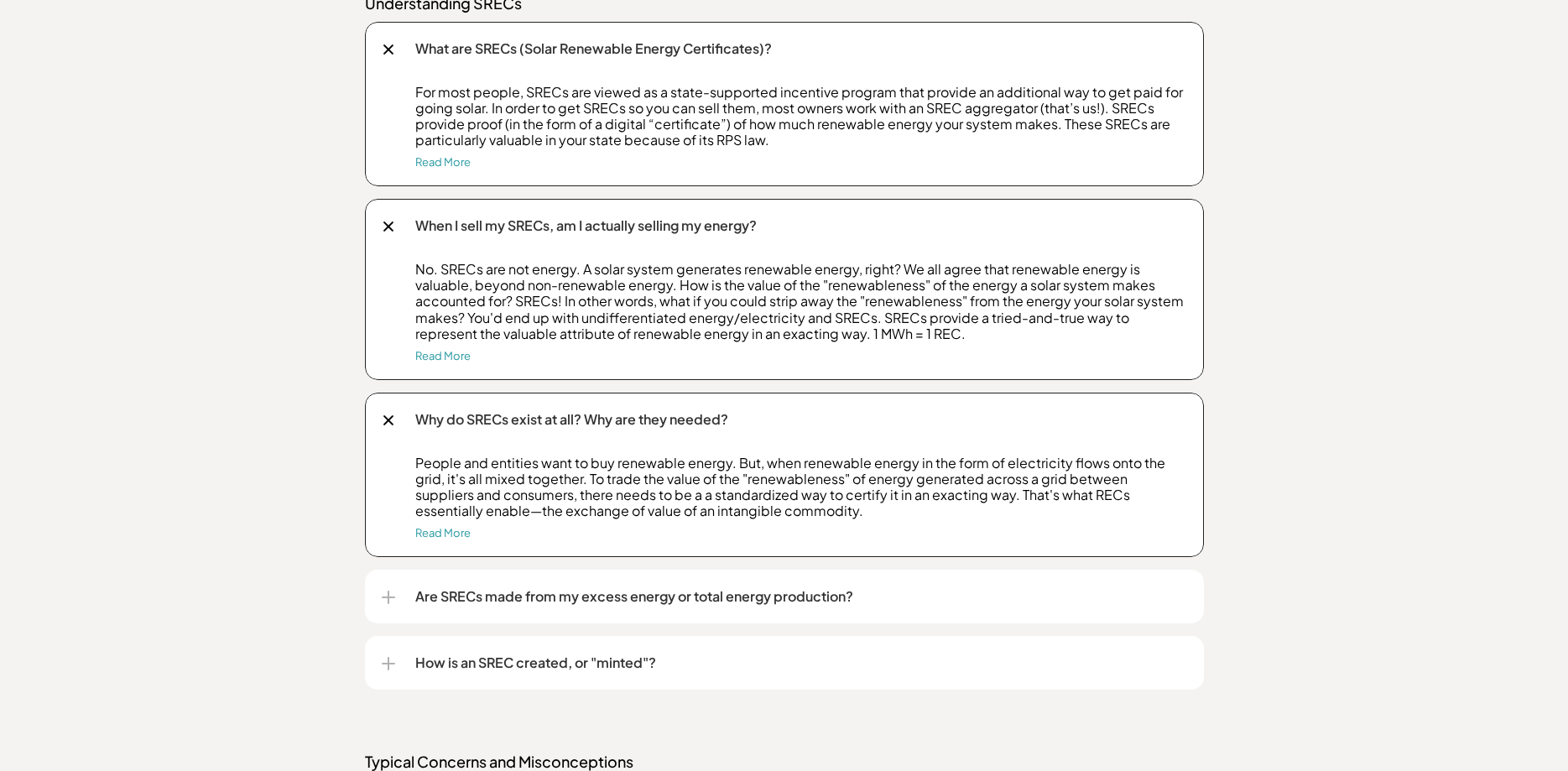
scroll to position [1541, 0]
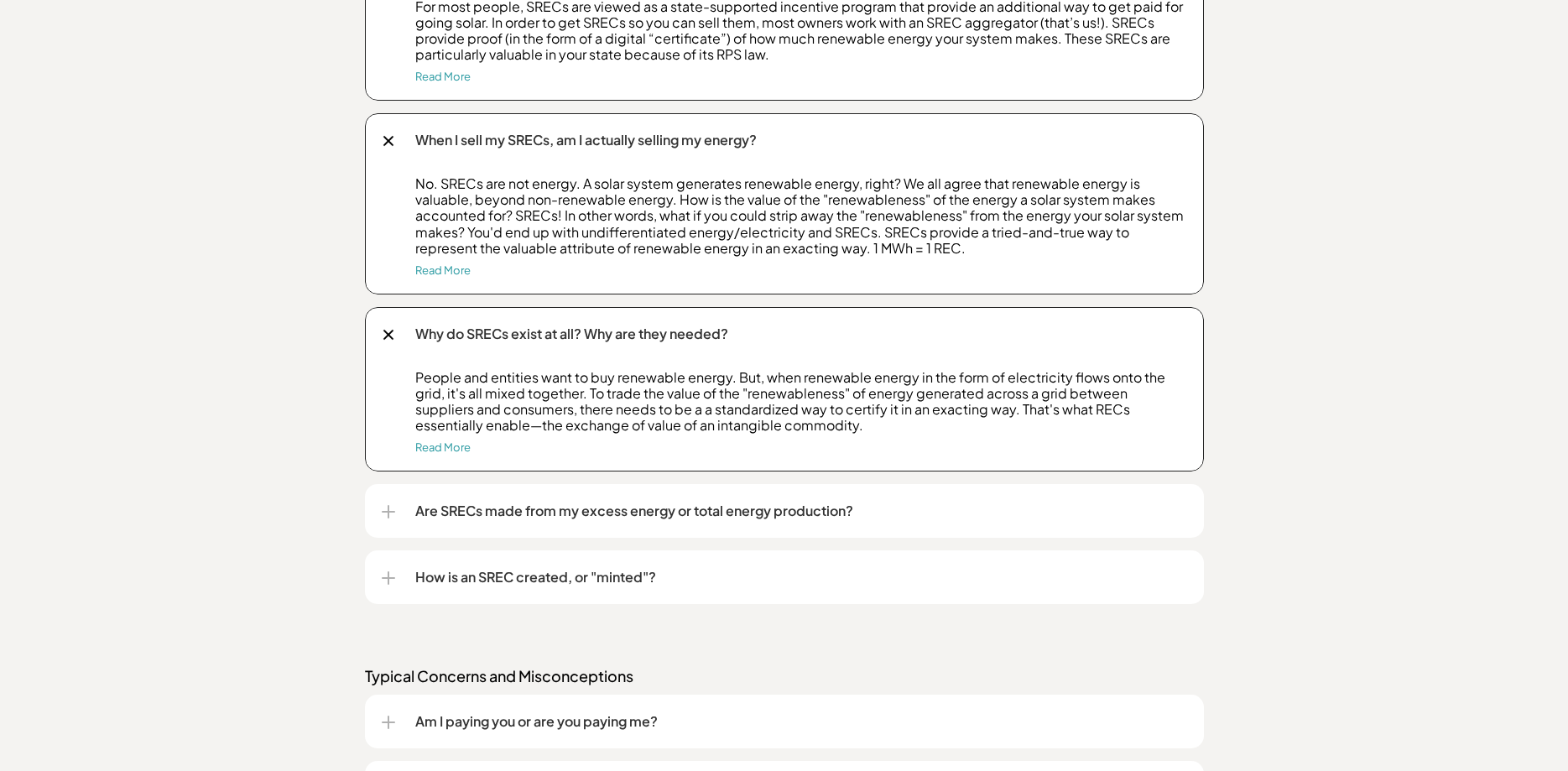
click at [572, 516] on p "Are SRECs made from my excess energy or total energy production?" at bounding box center [800, 510] width 772 height 20
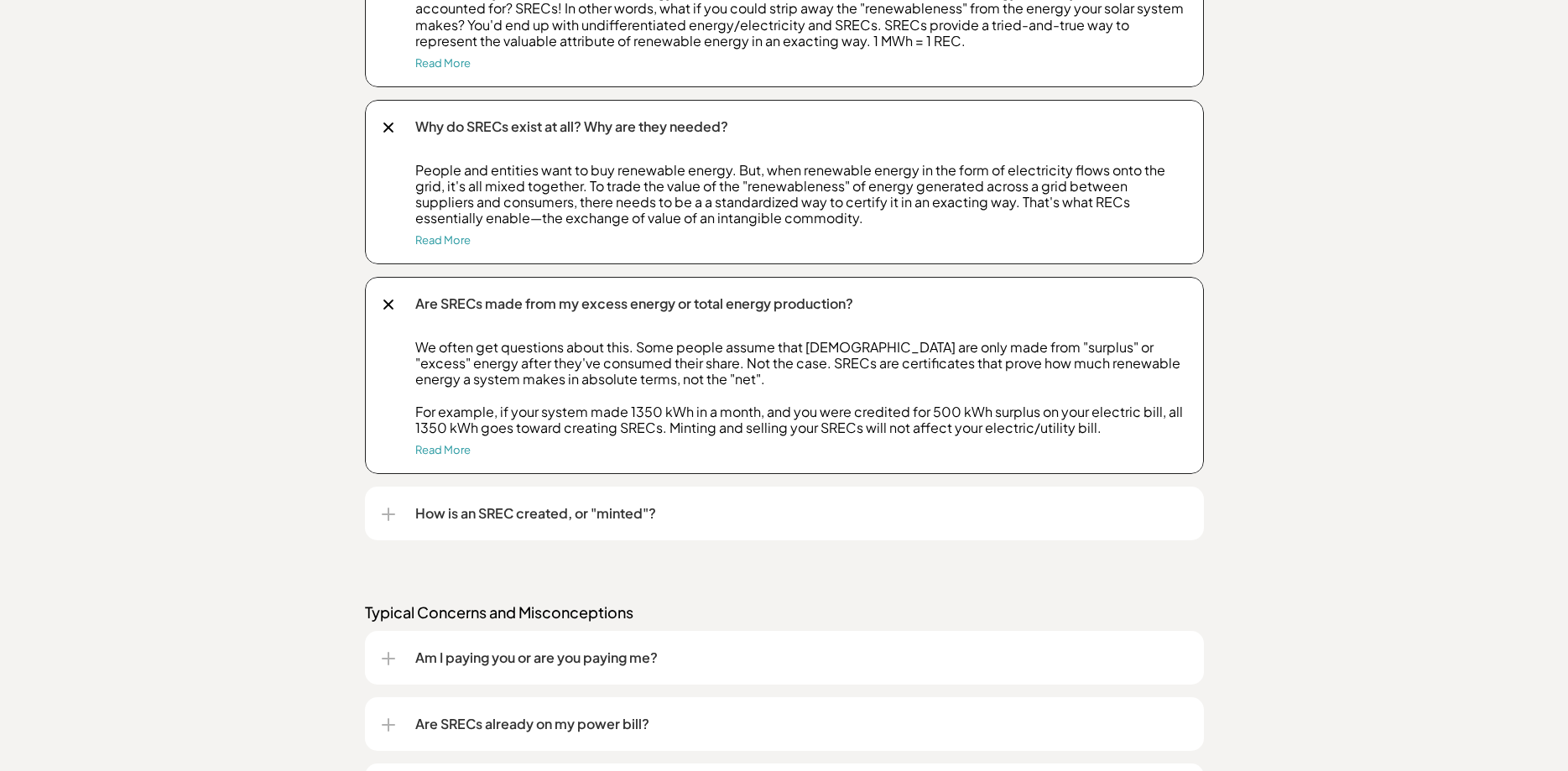
scroll to position [1798, 0]
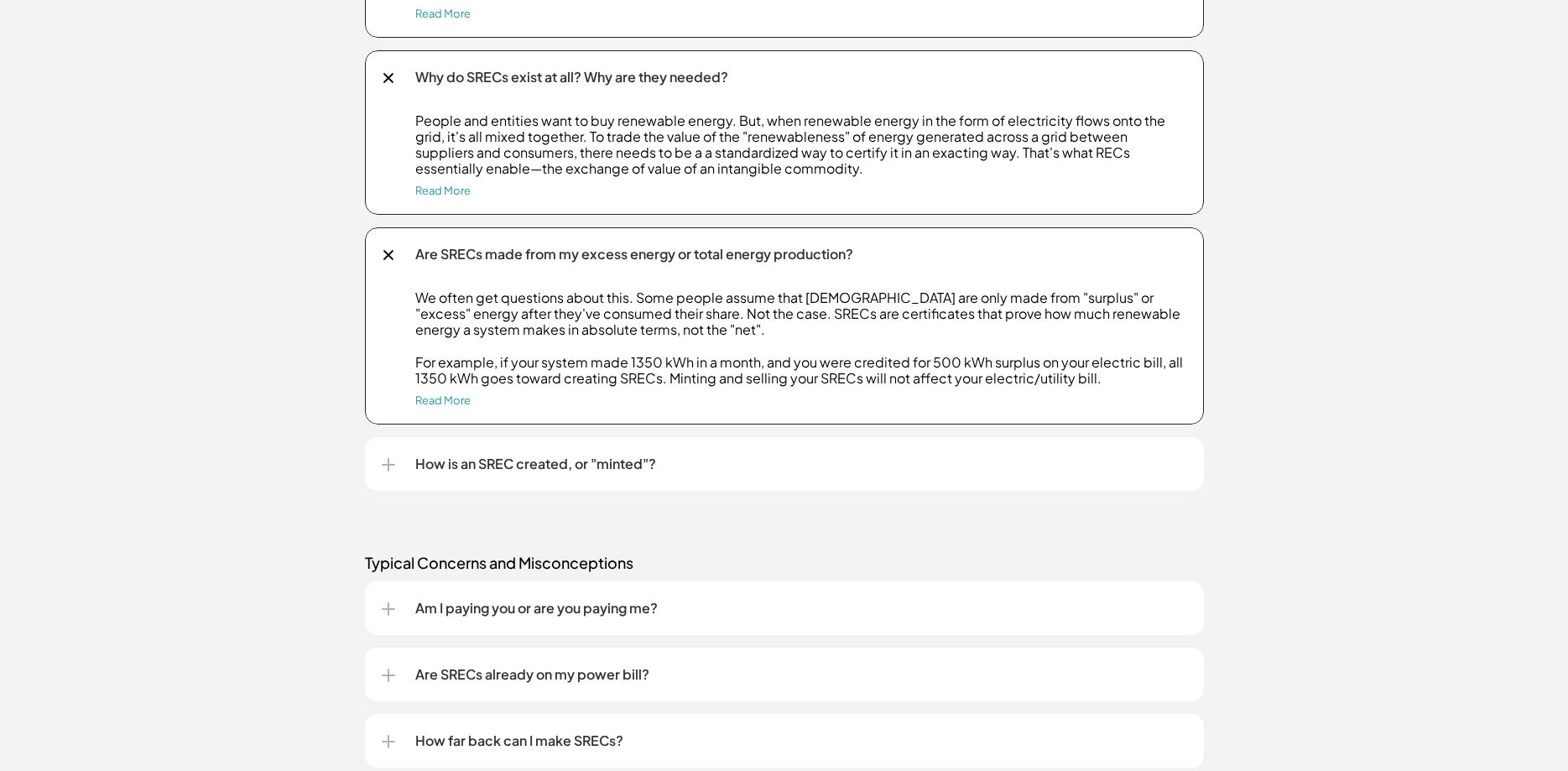
click at [555, 471] on p "How is an SREC created, or "minted"?" at bounding box center [800, 463] width 772 height 20
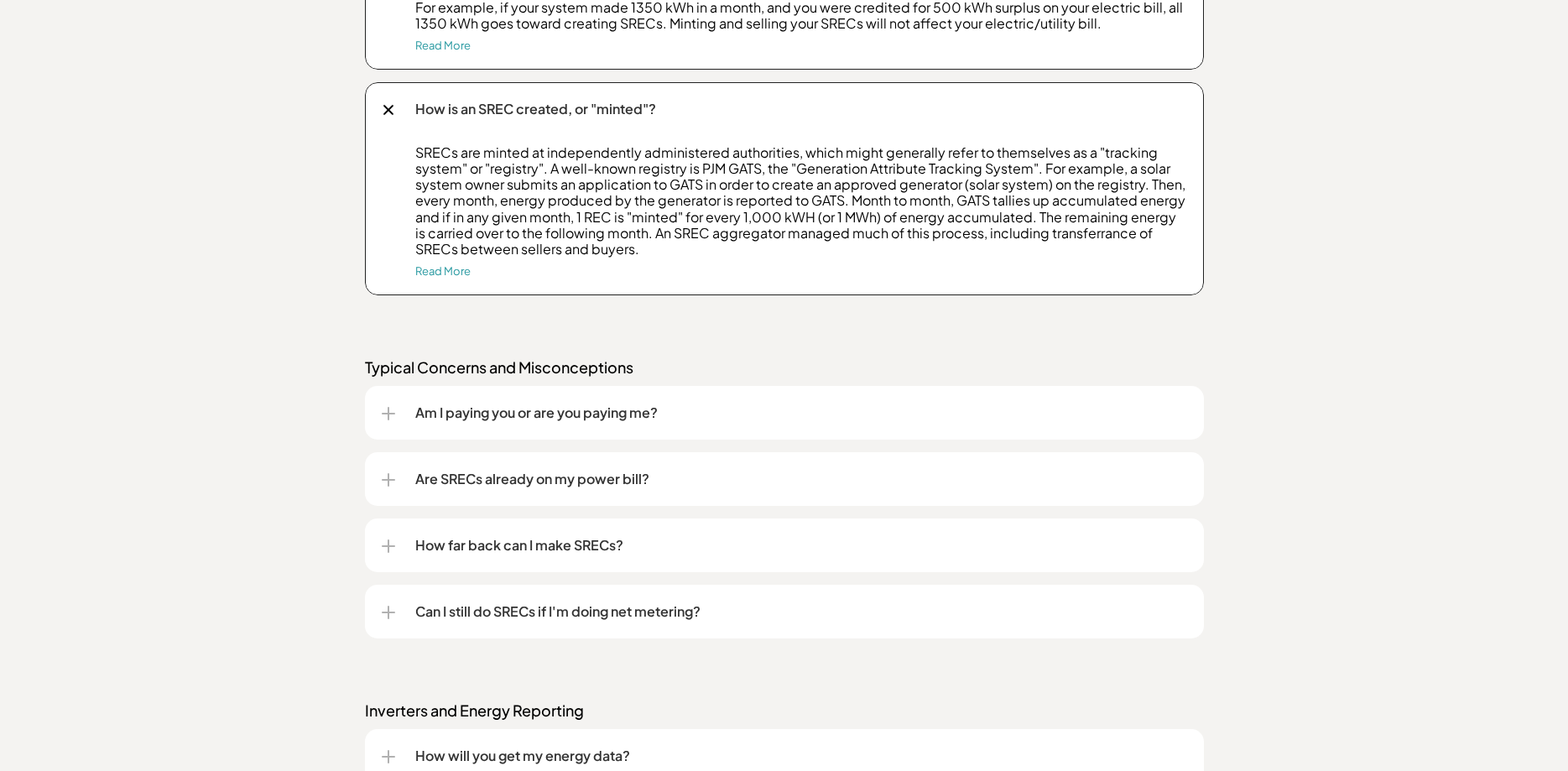
scroll to position [2226, 0]
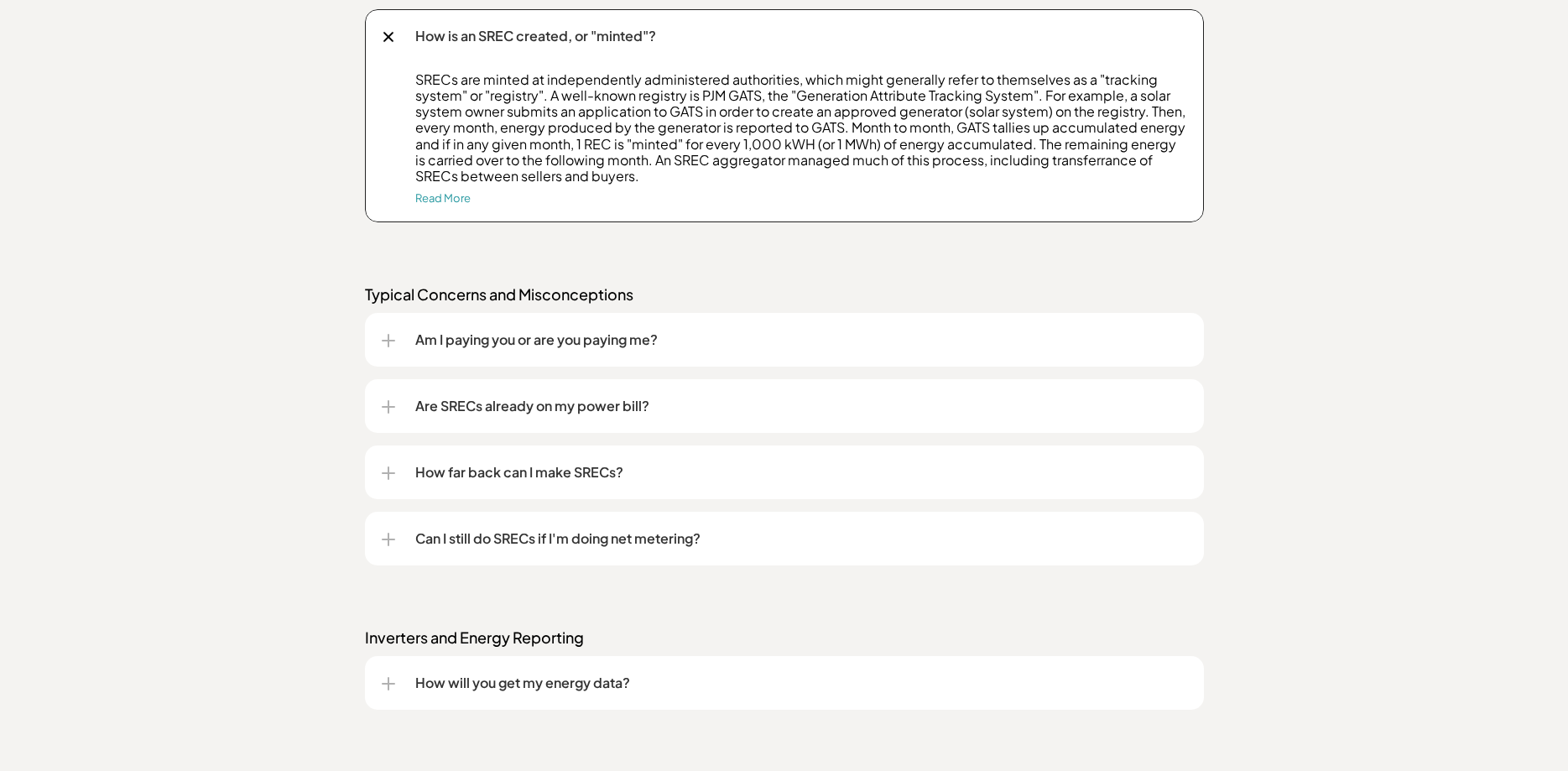
click at [543, 341] on p "Am I paying you or are you paying me?" at bounding box center [800, 339] width 772 height 20
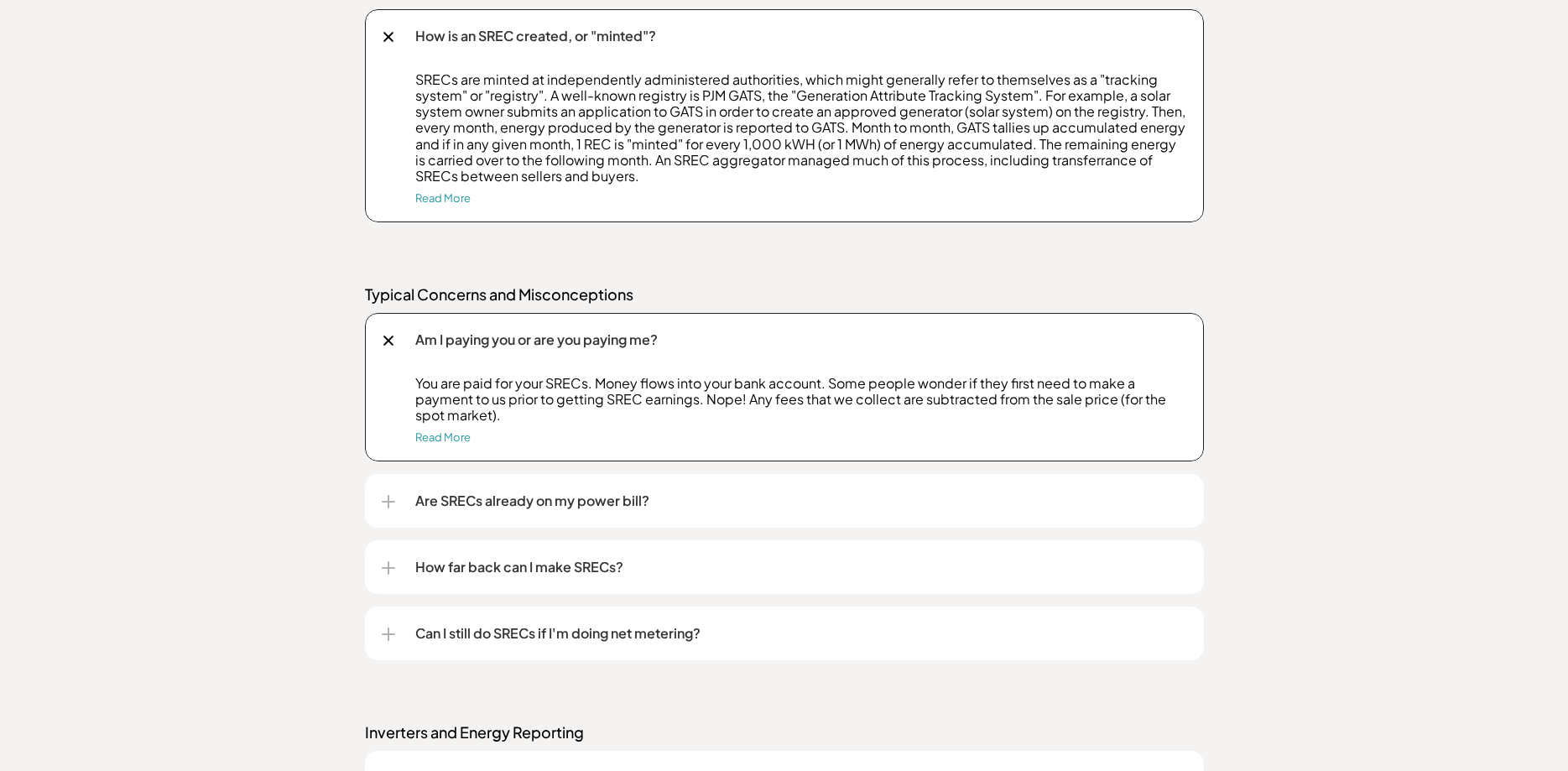
click at [573, 508] on p "Are SRECs already on my power bill?" at bounding box center [800, 501] width 772 height 20
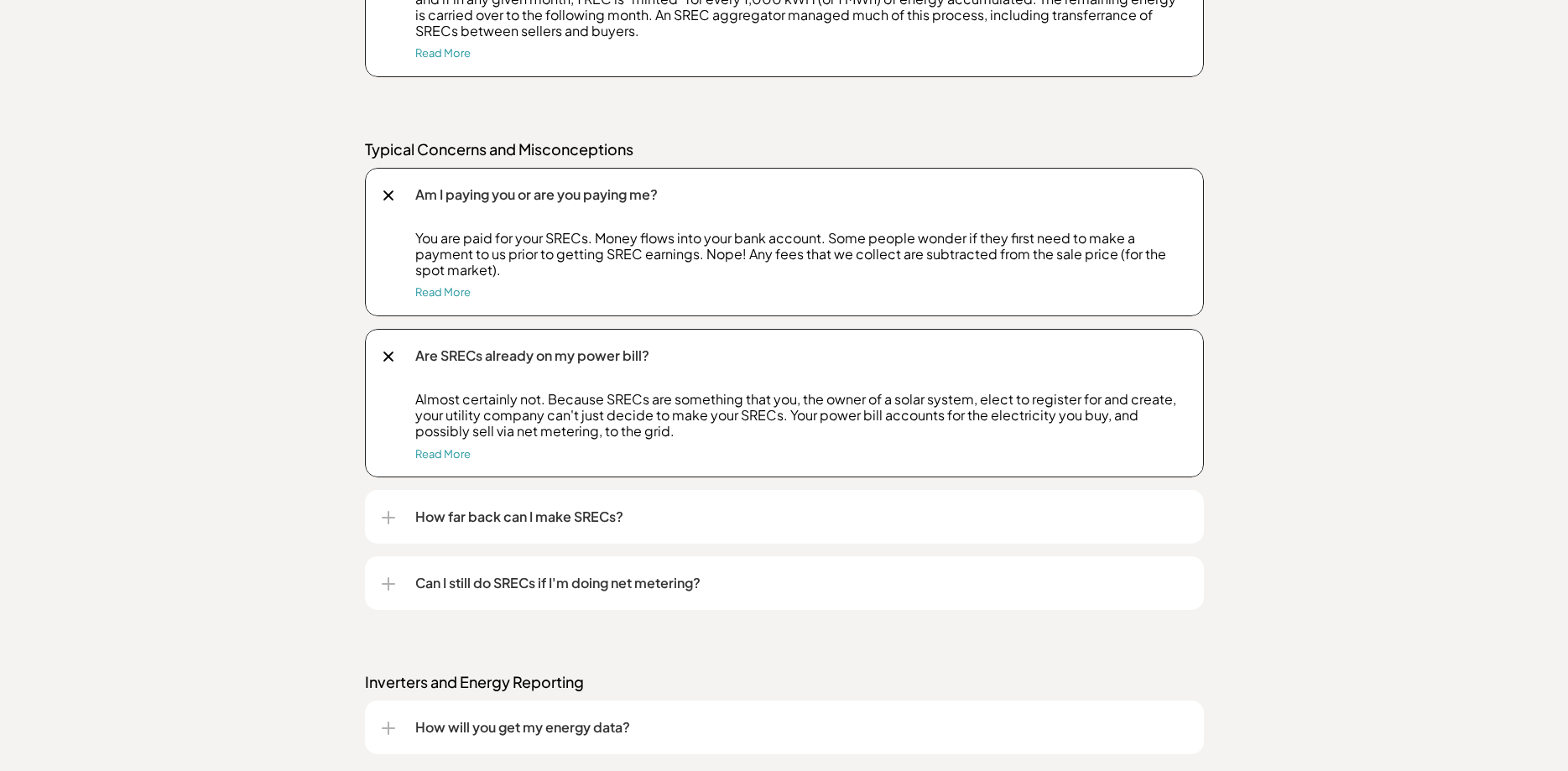
scroll to position [2398, 0]
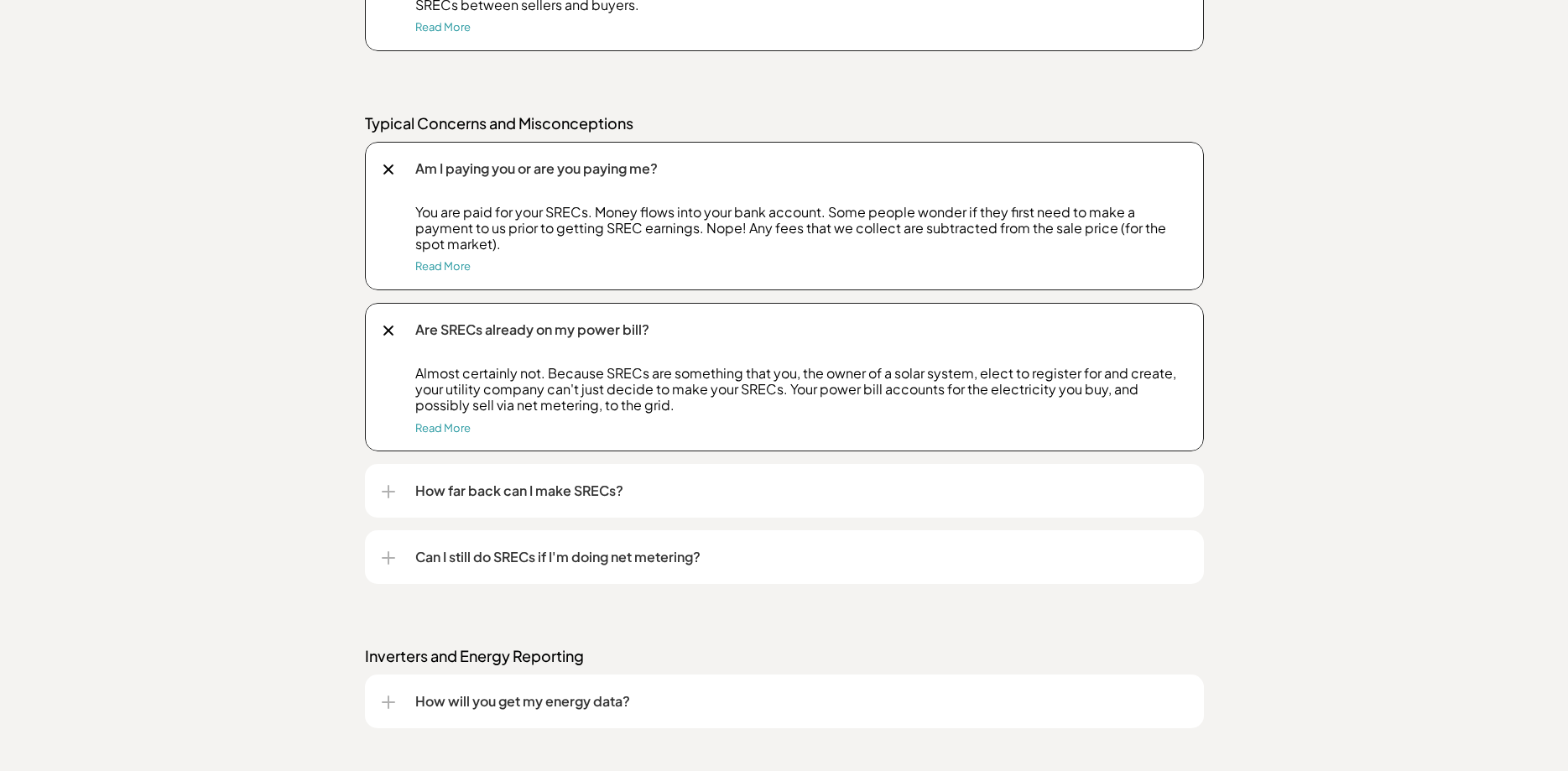
click at [506, 495] on p "How far back can I make SRECs?" at bounding box center [800, 490] width 772 height 20
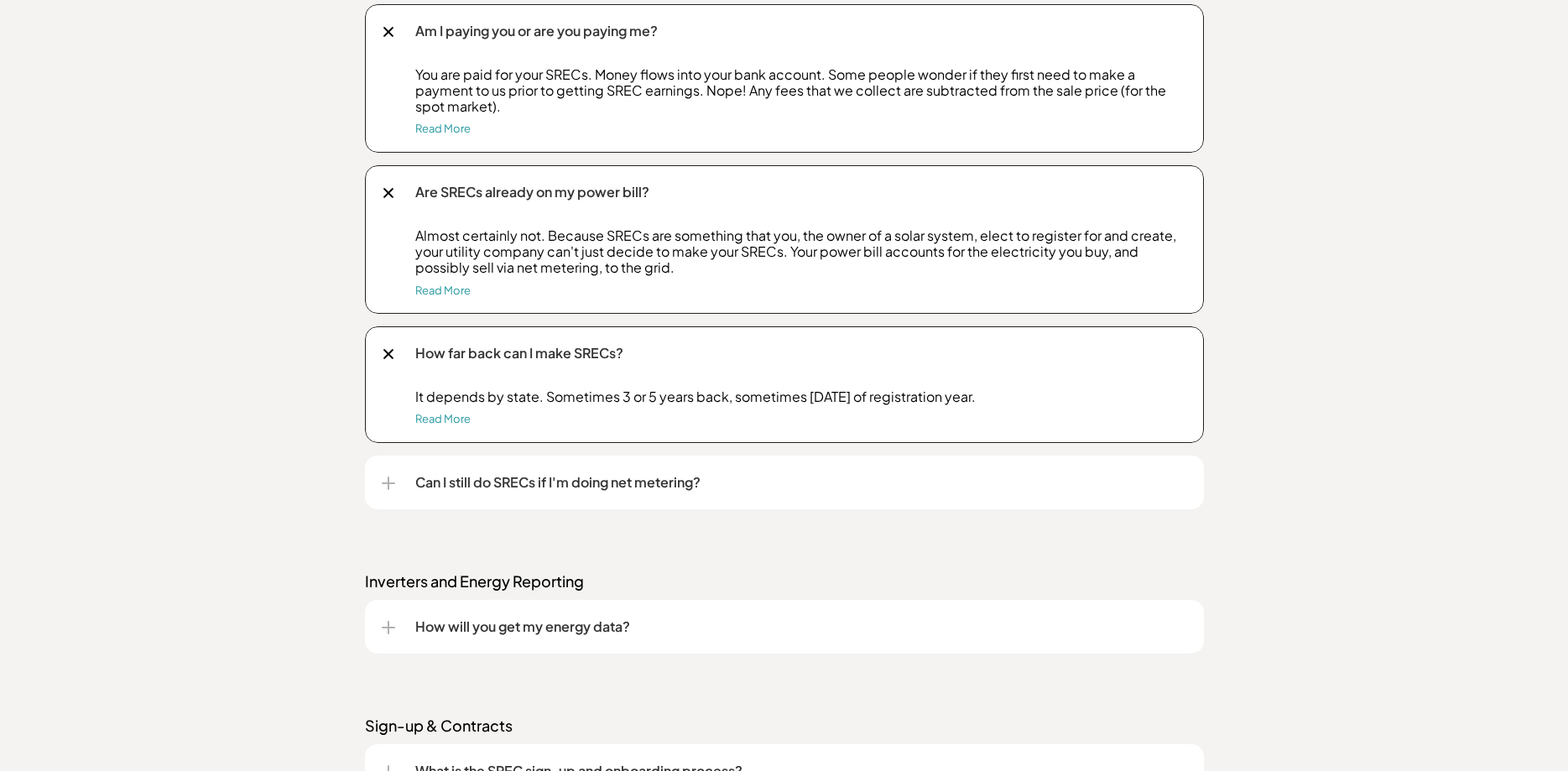
scroll to position [2569, 0]
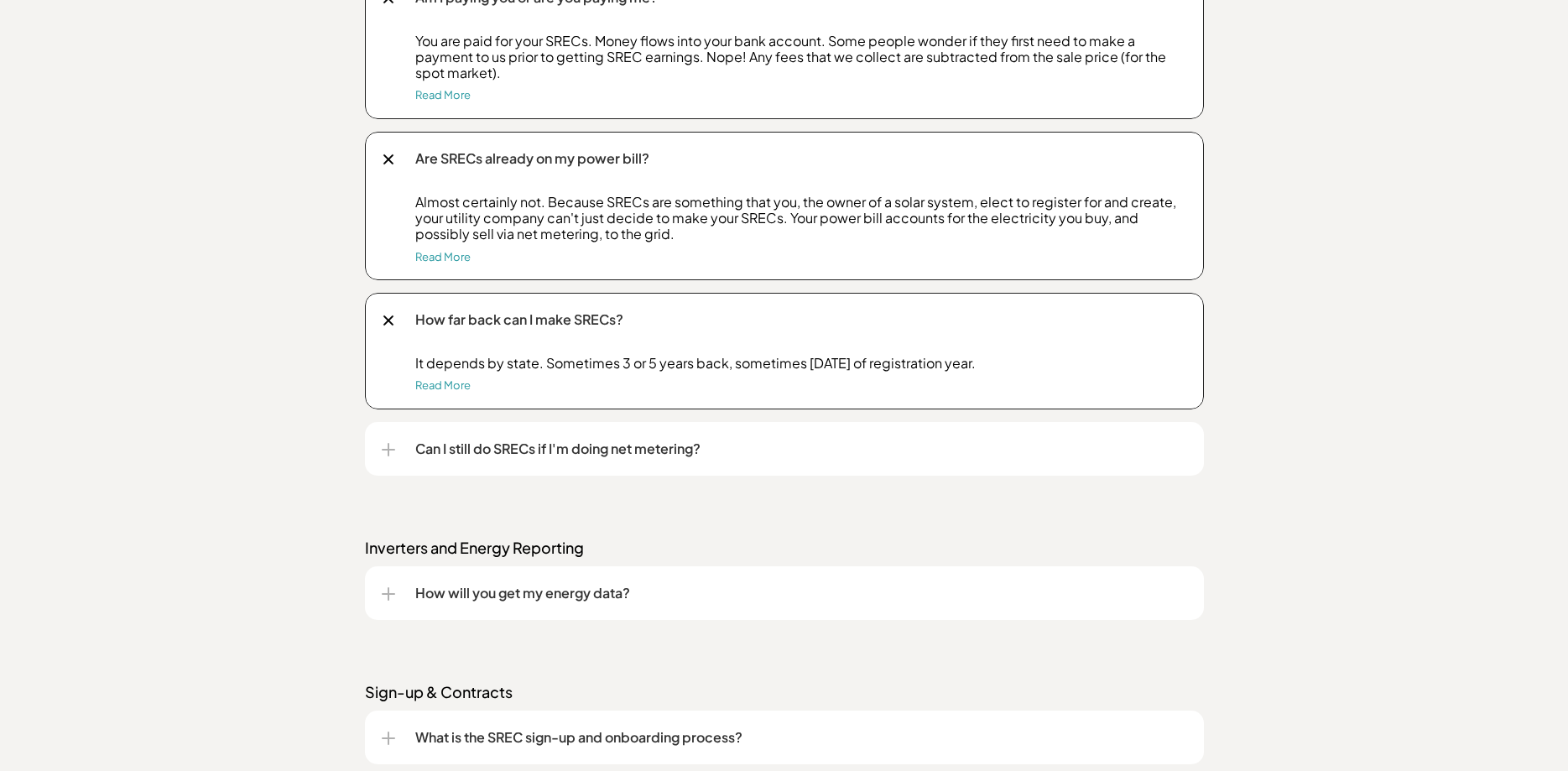
click at [608, 461] on div "Can I still do SRECs if I'm doing net metering?" at bounding box center [784, 449] width 805 height 54
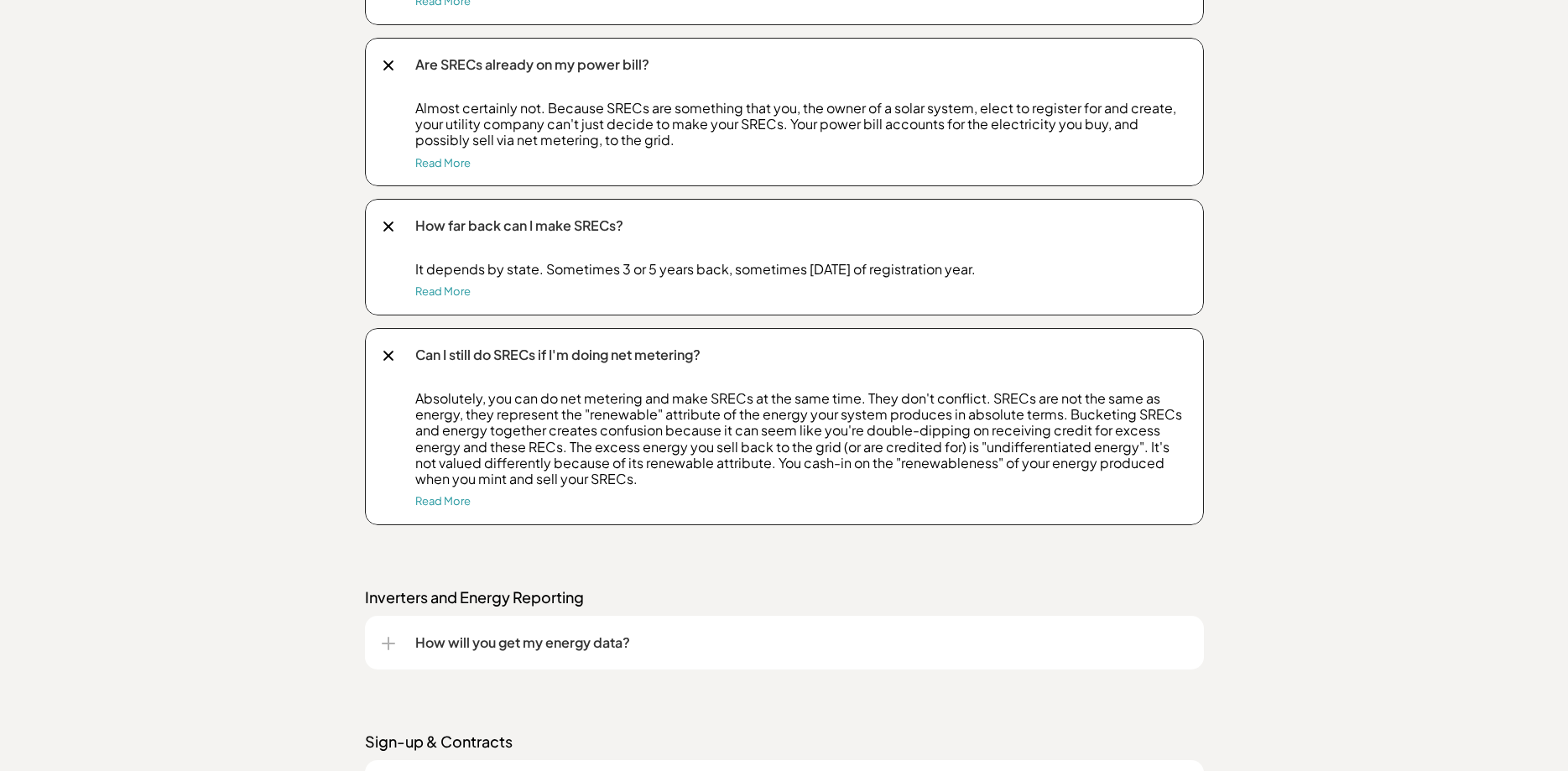
scroll to position [2825, 0]
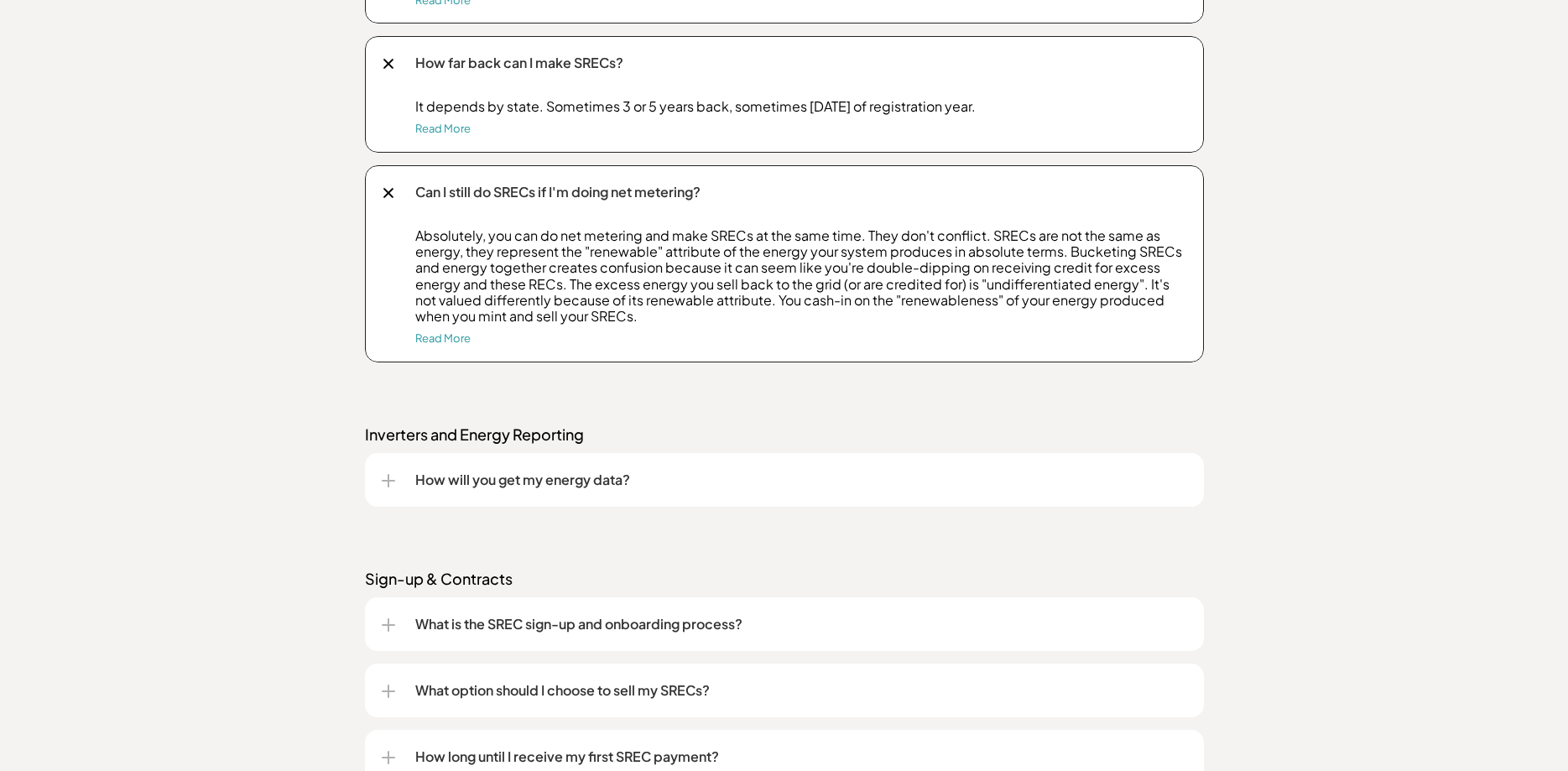
click at [523, 468] on div "How will you get my energy data?" at bounding box center [784, 481] width 805 height 54
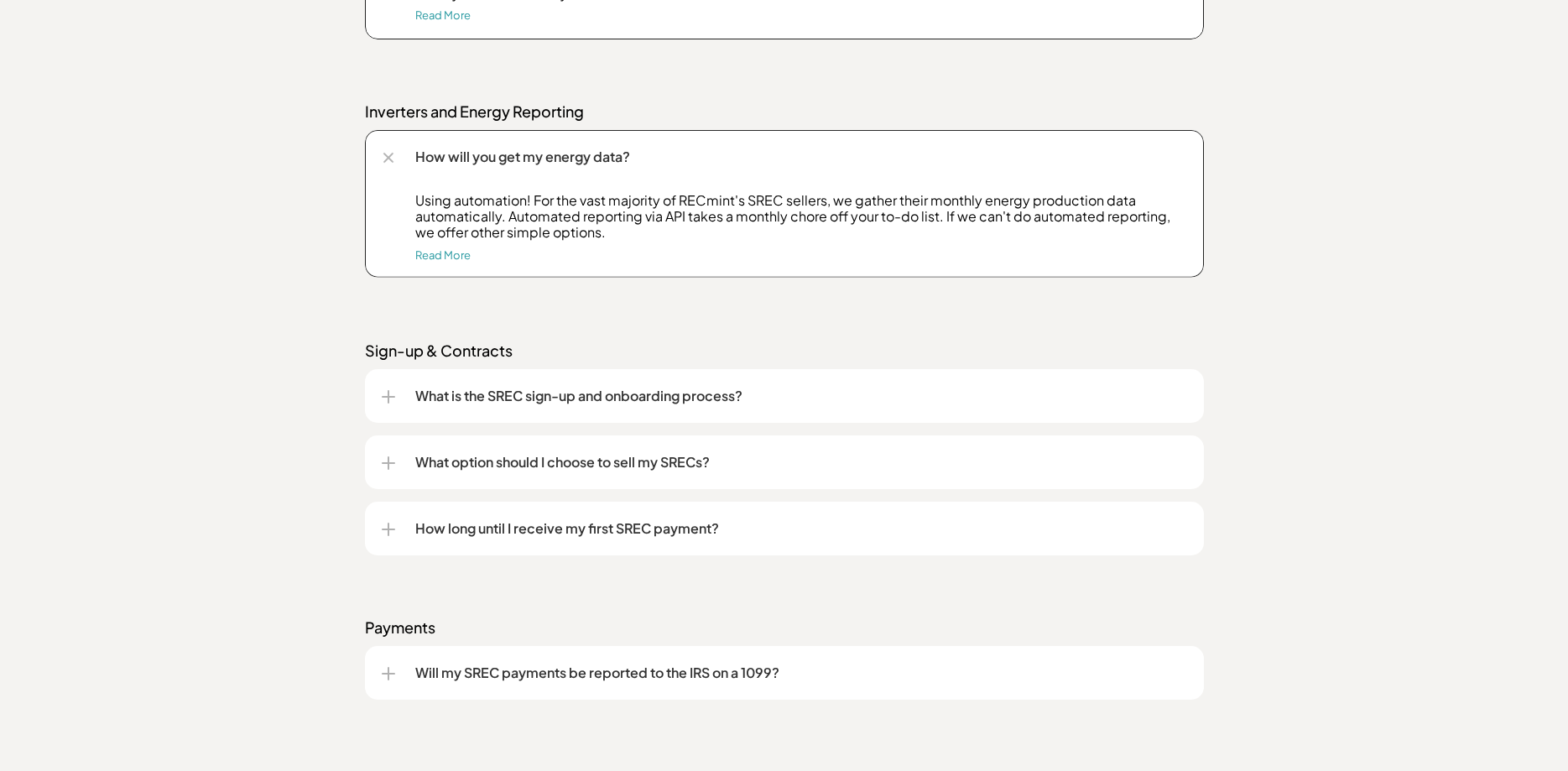
scroll to position [3169, 0]
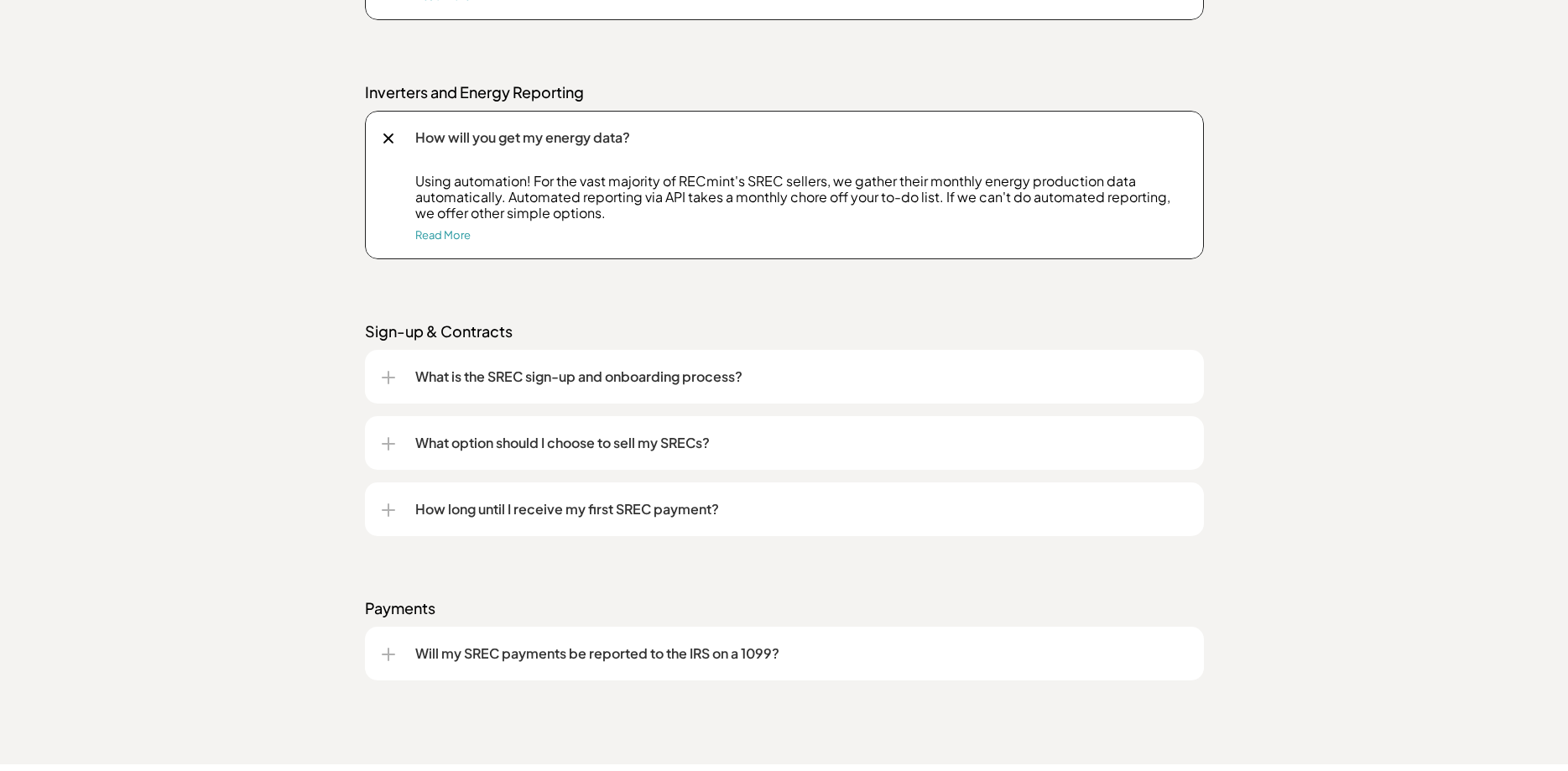
click at [625, 387] on div "What is the SREC sign-up and onboarding process?" at bounding box center [784, 377] width 805 height 54
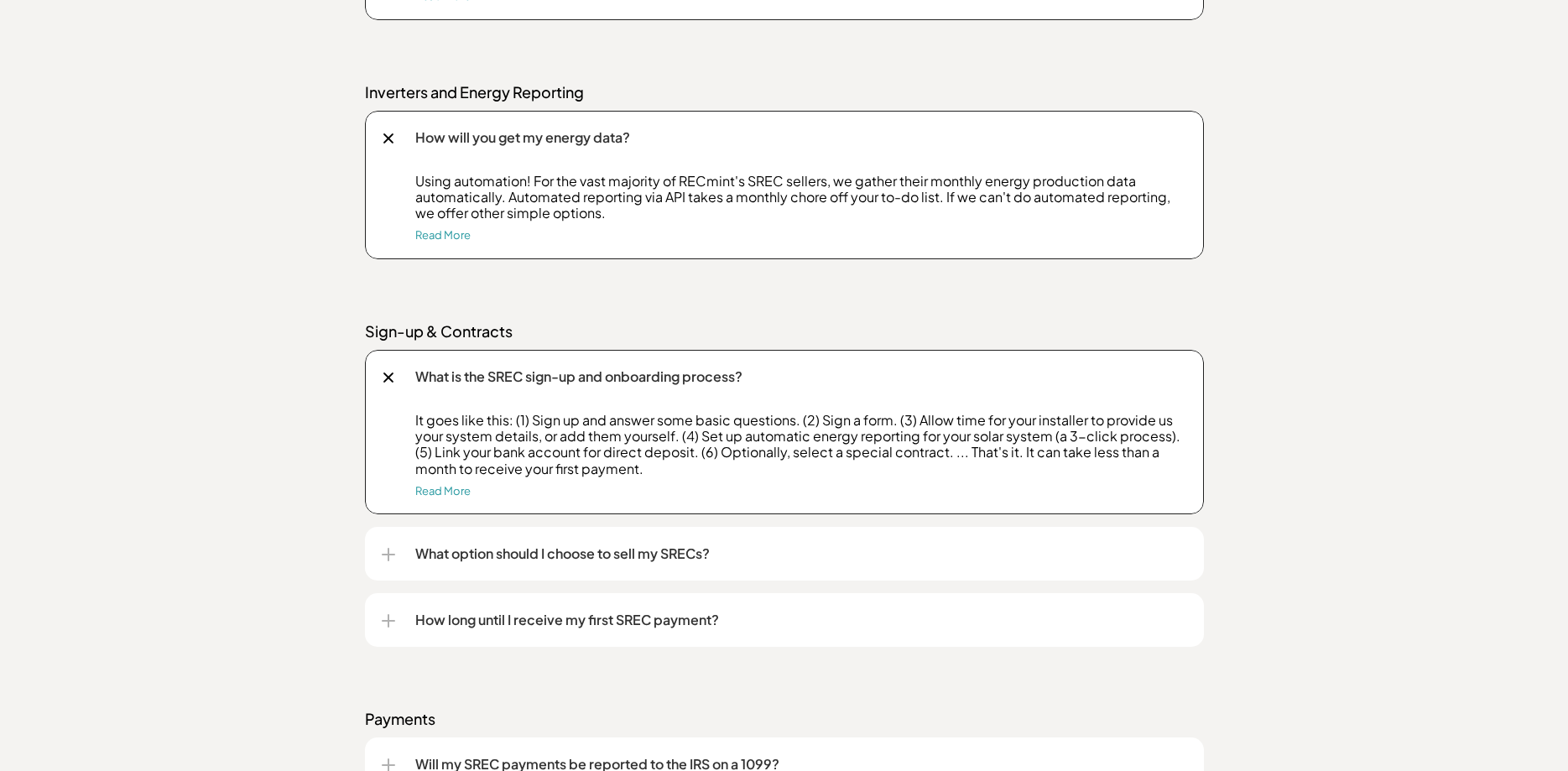
click at [425, 558] on p "What option should I choose to sell my SRECs?" at bounding box center [800, 554] width 772 height 20
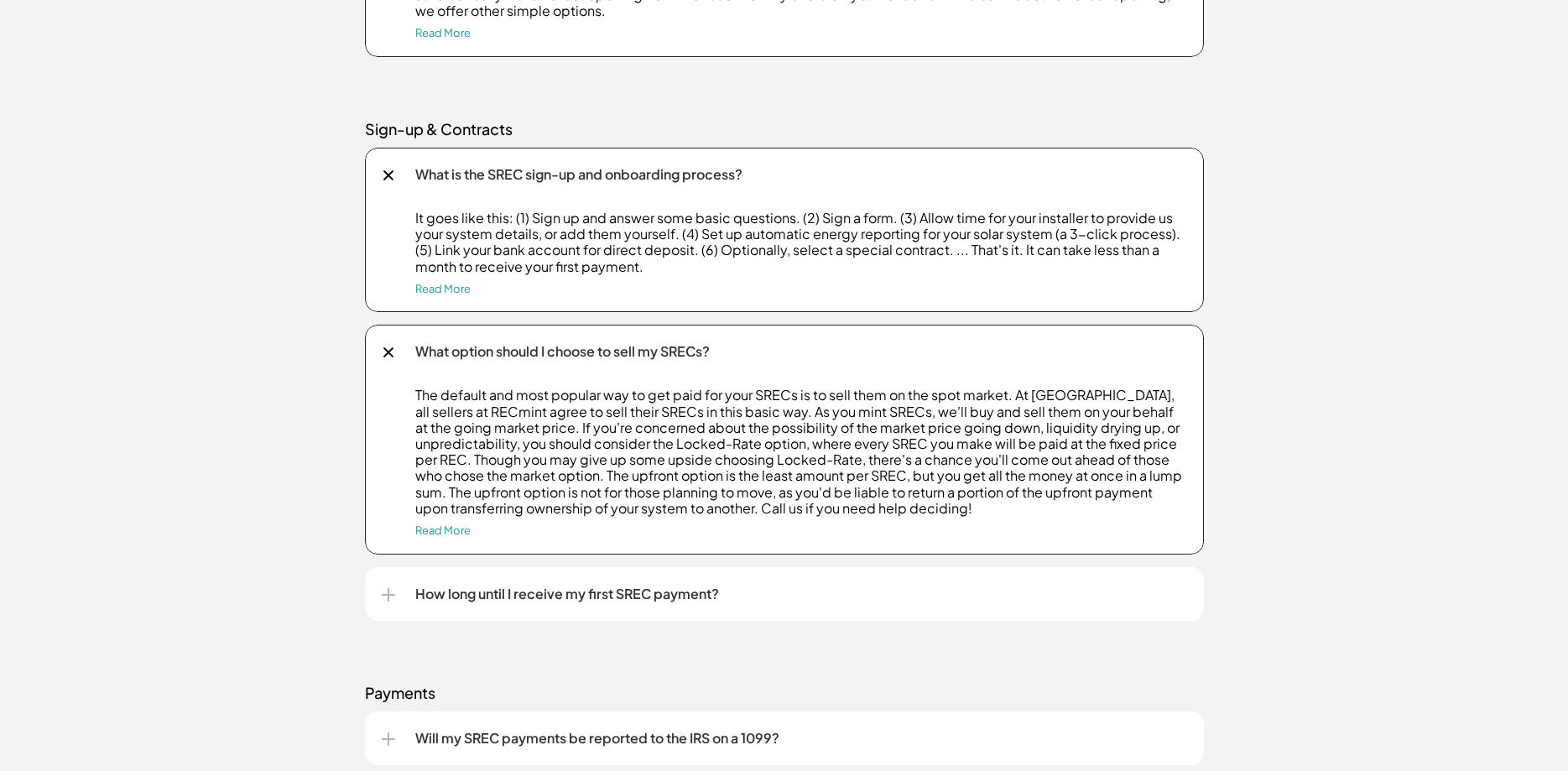
scroll to position [3425, 0]
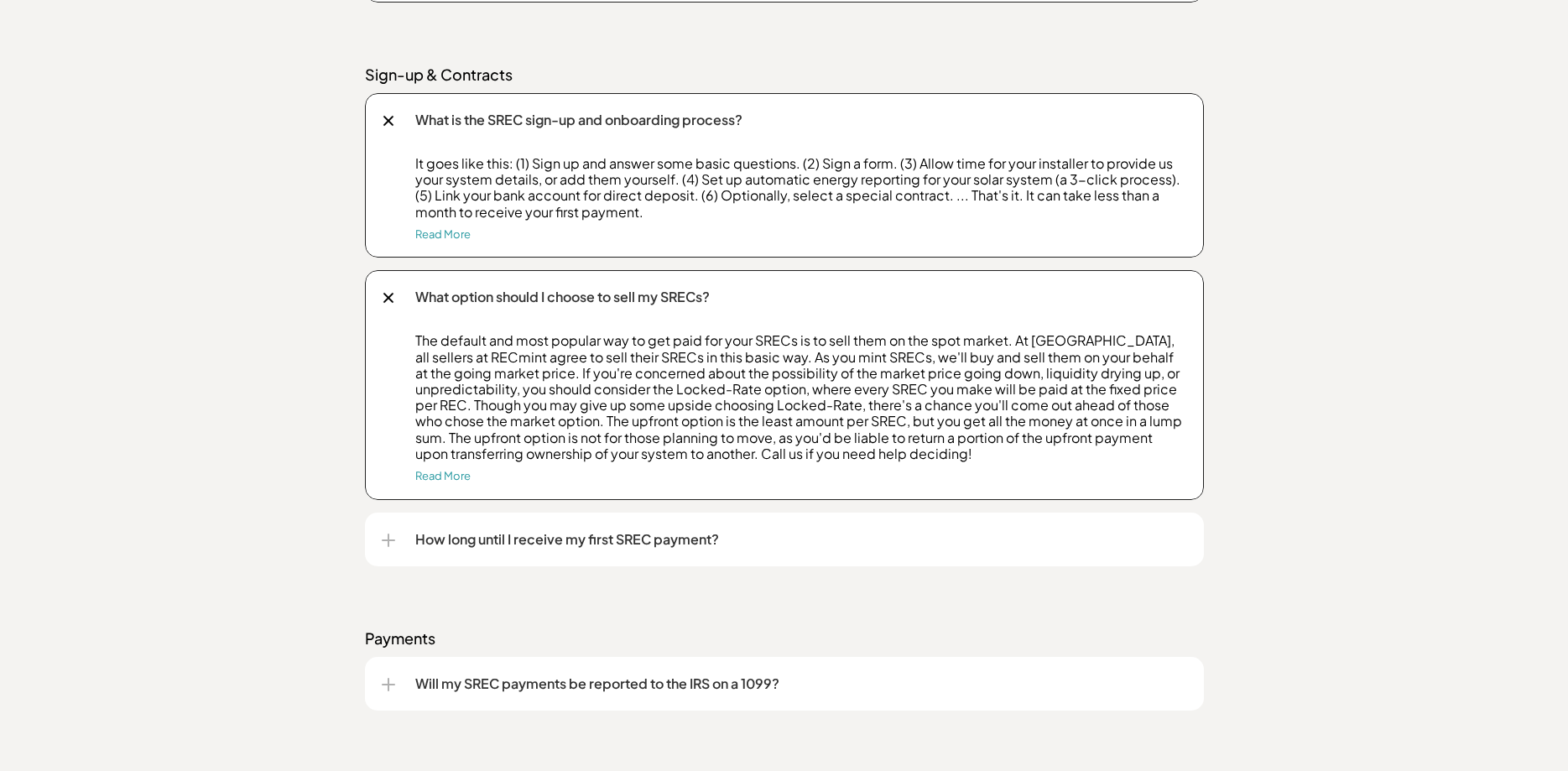
click at [635, 546] on p "How long until I receive my first SREC payment?" at bounding box center [800, 539] width 772 height 20
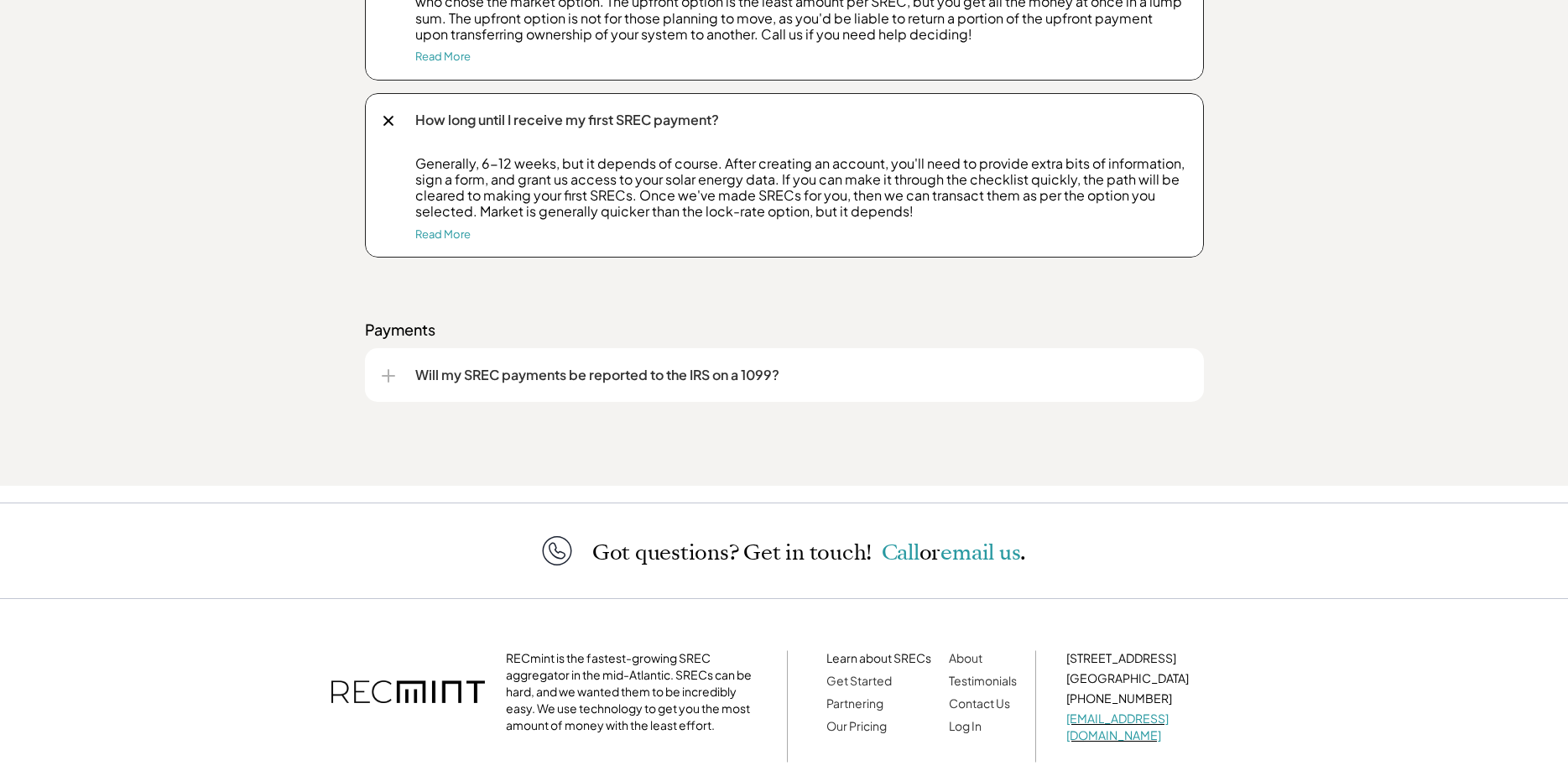
scroll to position [3853, 0]
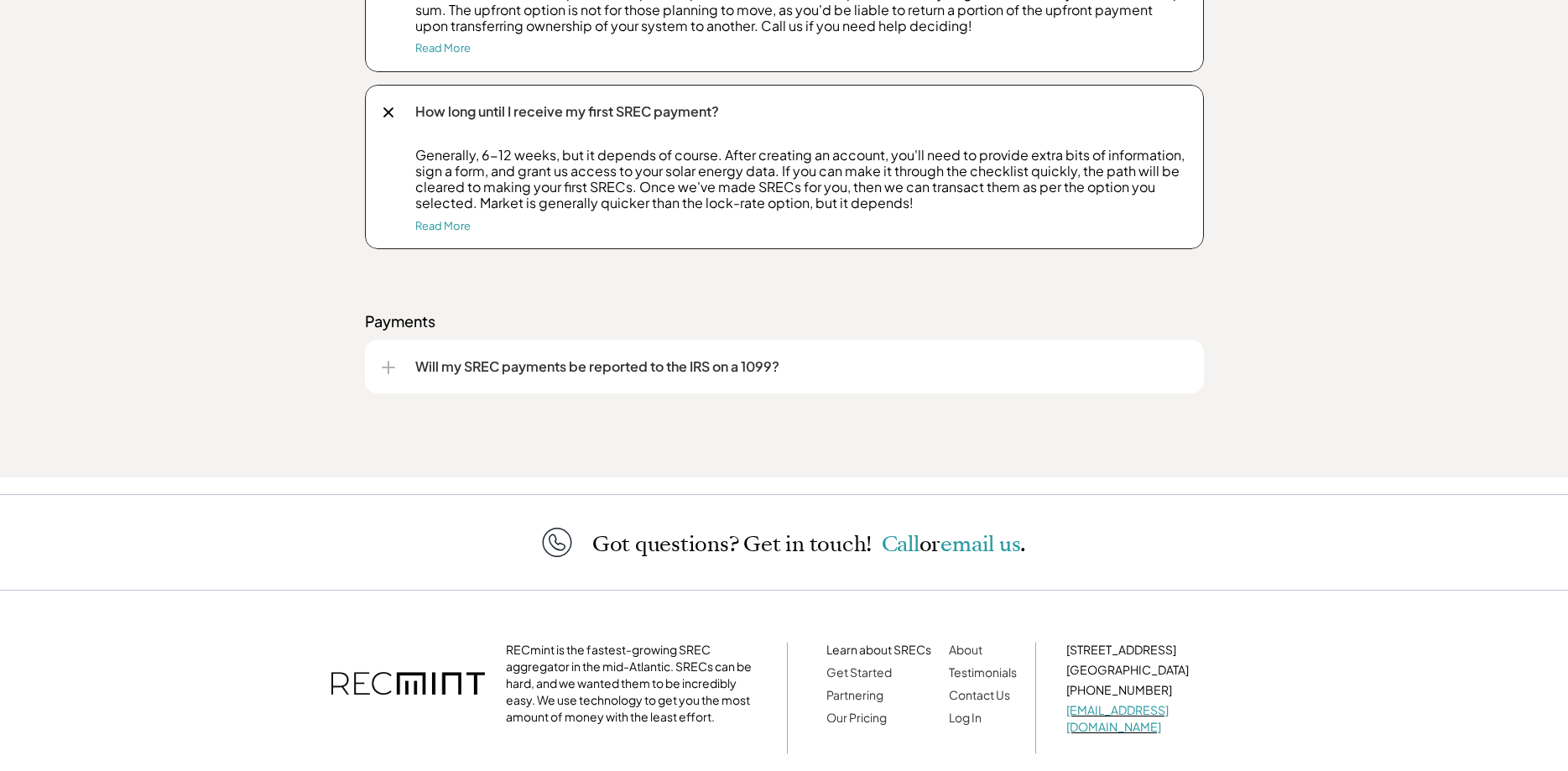
click at [528, 371] on p "Will my SREC payments be reported to the IRS on a 1099?" at bounding box center [800, 366] width 772 height 20
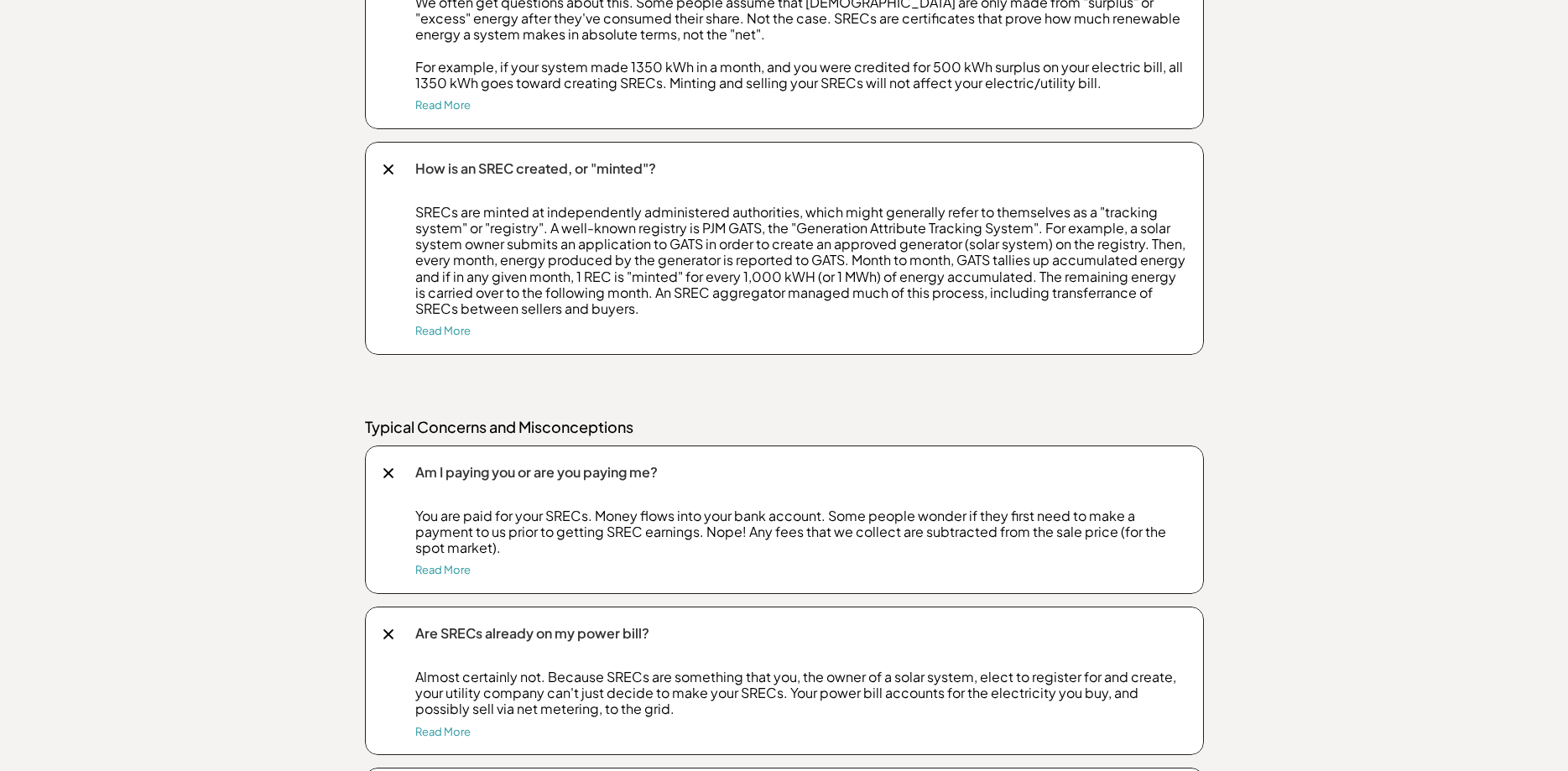
scroll to position [2076, 0]
